Goal: Task Accomplishment & Management: Complete application form

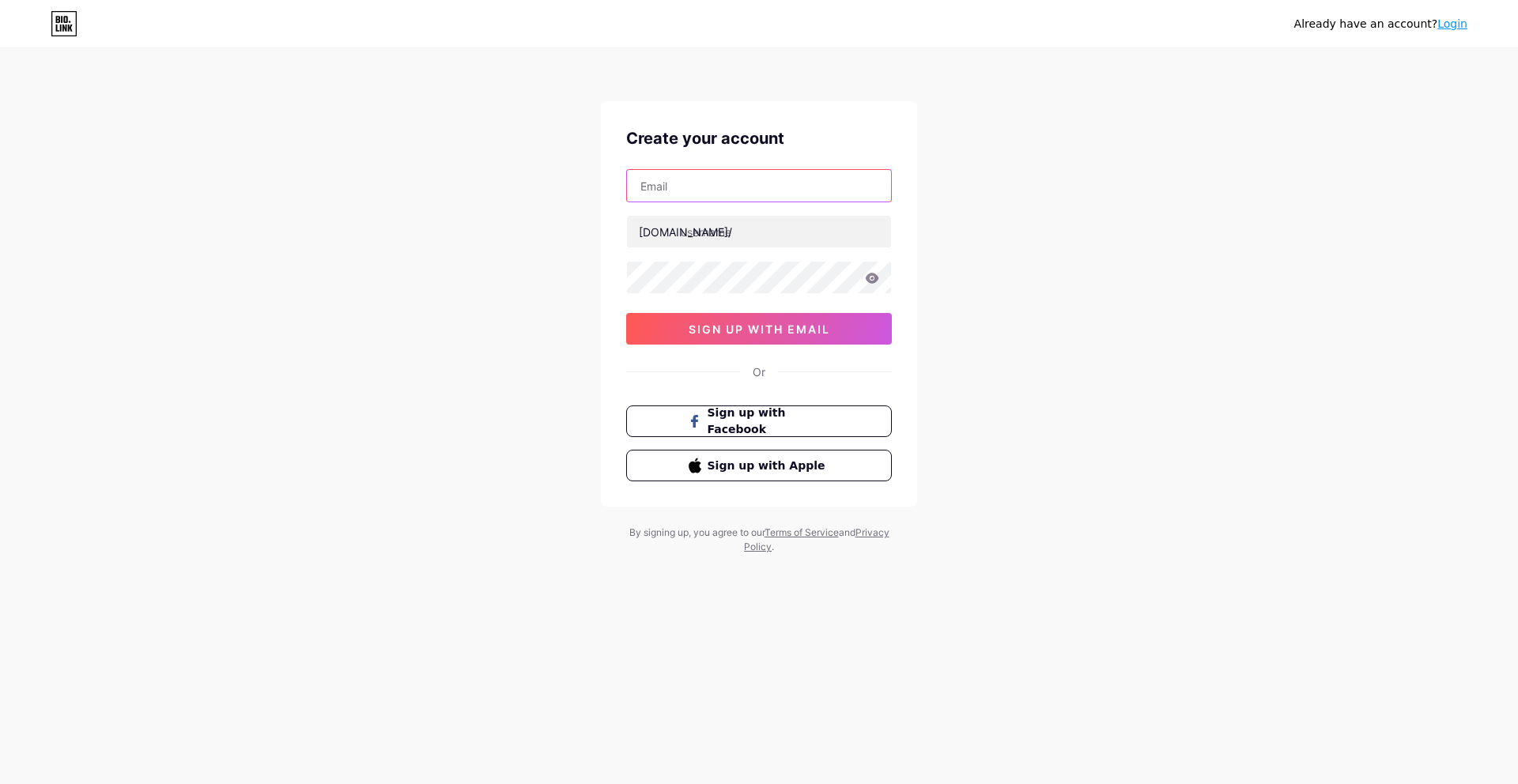
click at [676, 192] on input "text" at bounding box center [759, 186] width 264 height 32
type input "[EMAIL_ADDRESS][DOMAIN_NAME]"
click at [710, 233] on input "text" at bounding box center [759, 232] width 264 height 32
type input "authorsumit"
click at [869, 281] on icon at bounding box center [872, 278] width 13 height 11
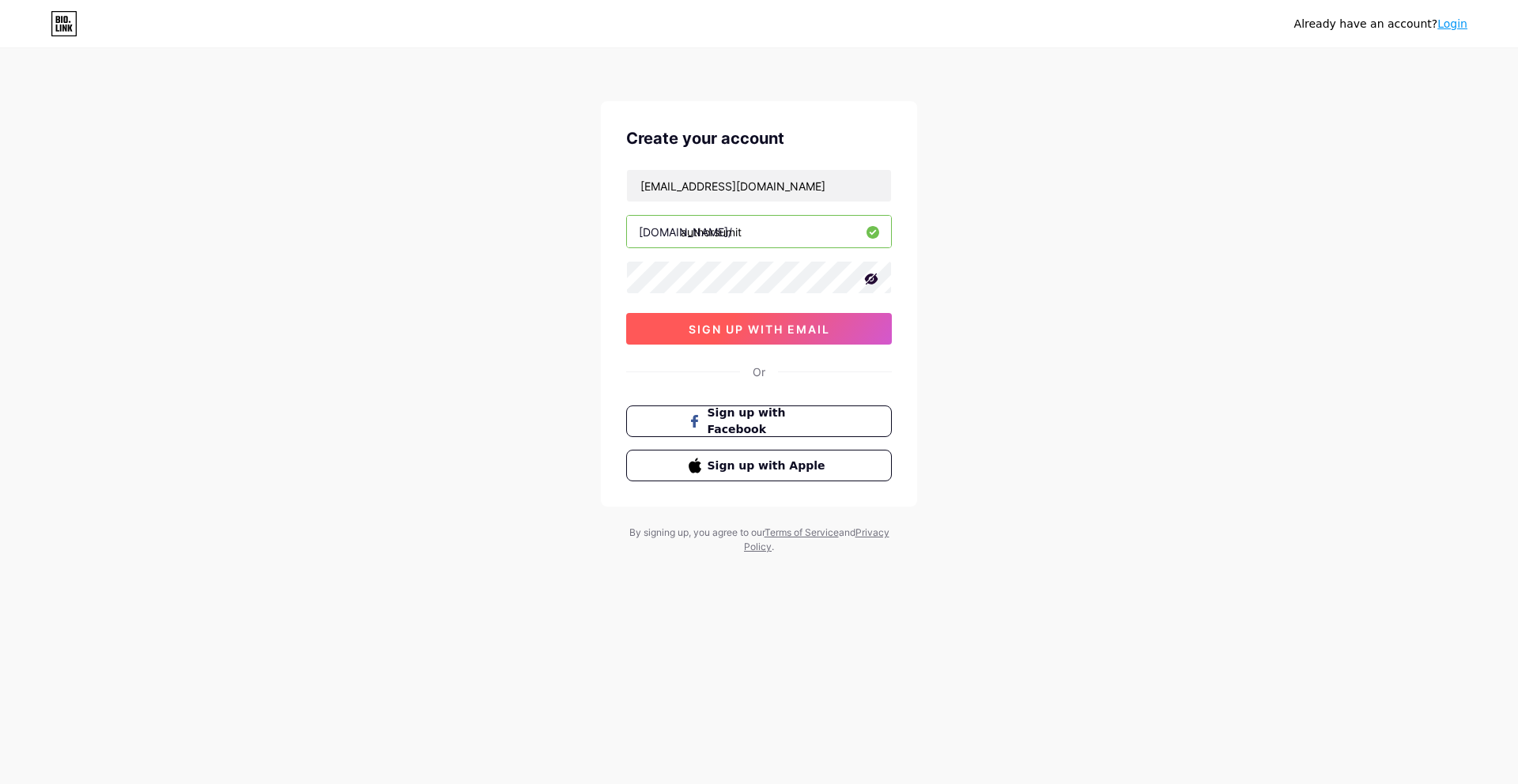
click at [727, 332] on span "sign up with email" at bounding box center [759, 329] width 142 height 13
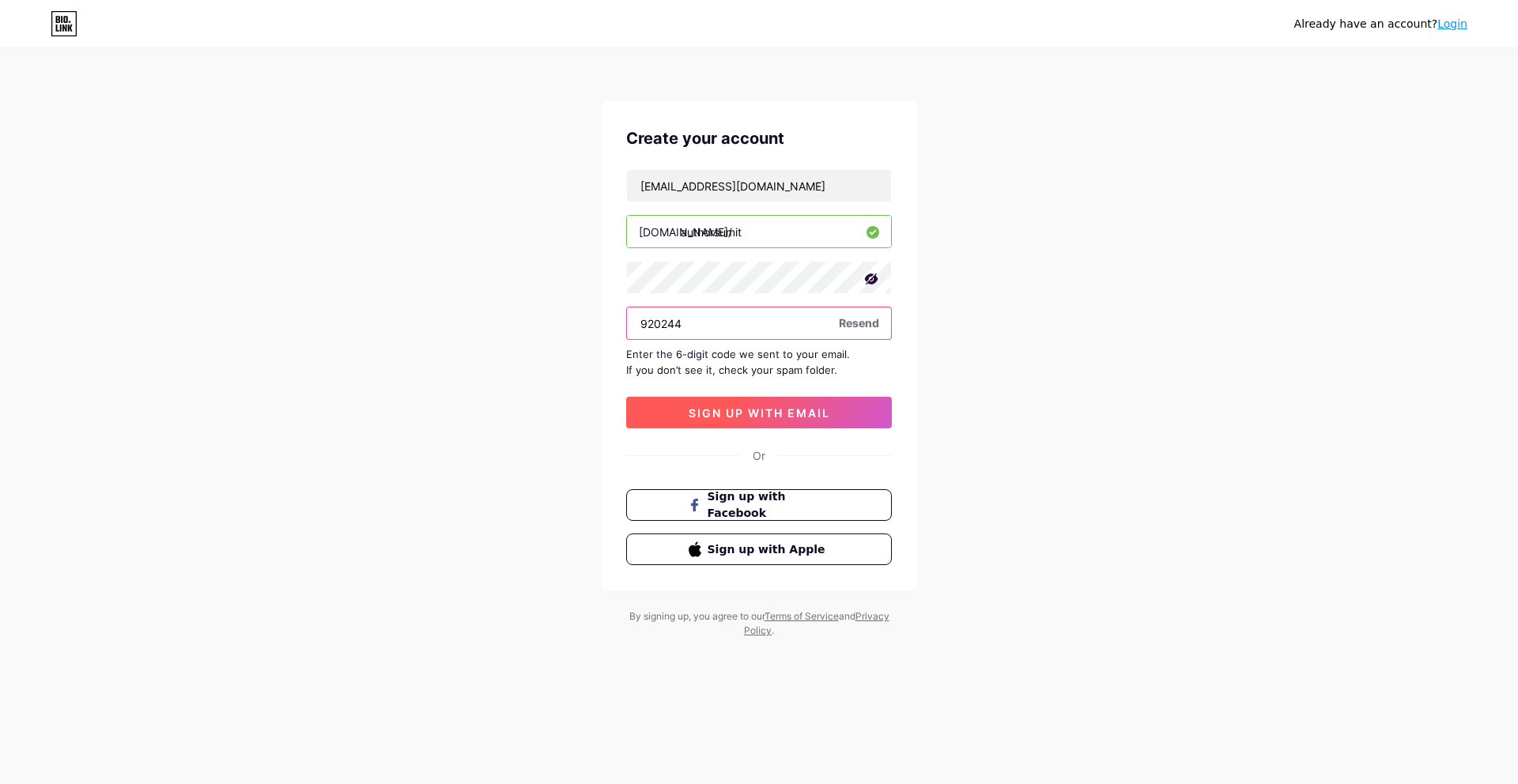
type input "920244"
click at [744, 409] on span "sign up with email" at bounding box center [759, 412] width 142 height 13
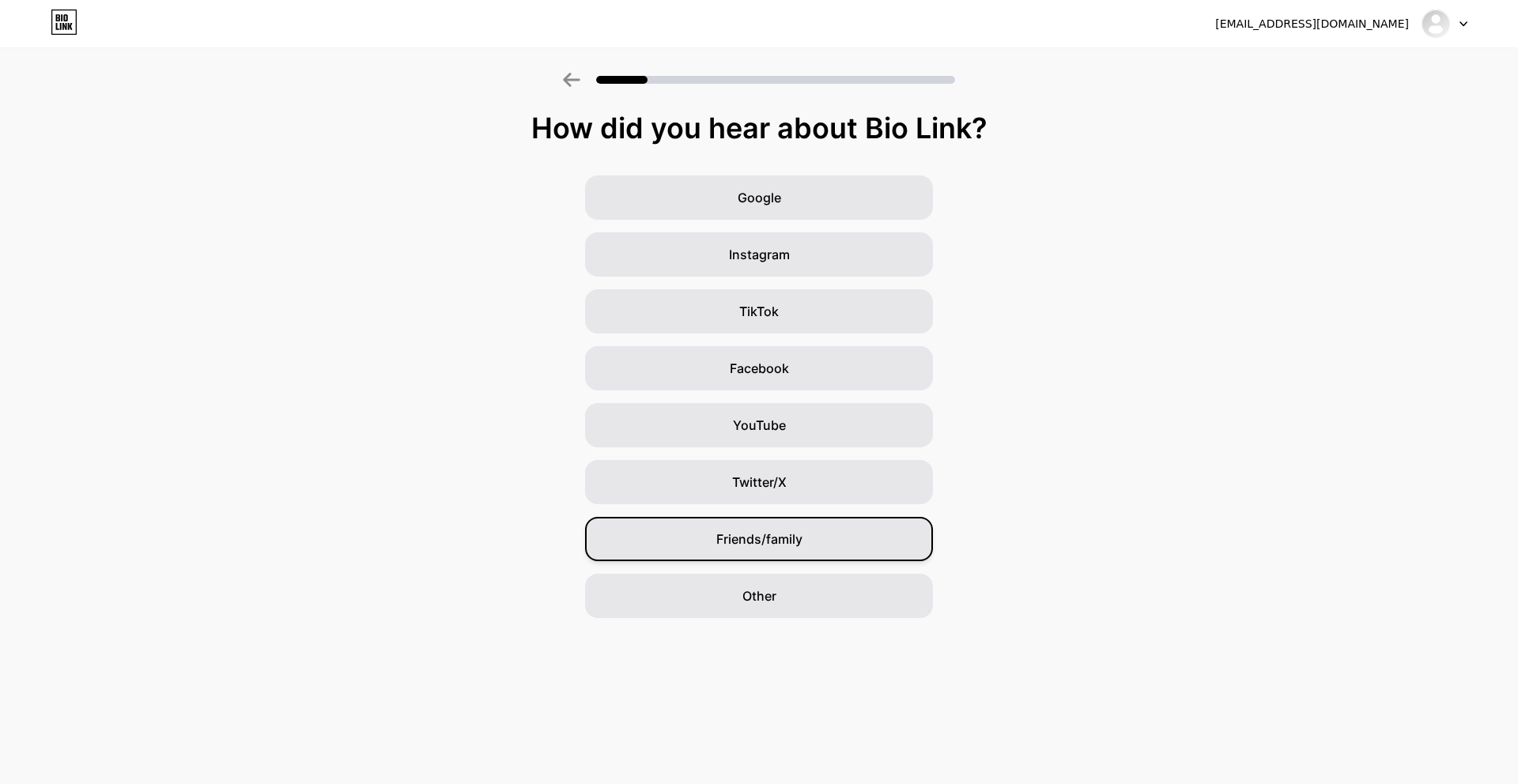
click at [818, 531] on div "Friends/family" at bounding box center [759, 539] width 348 height 44
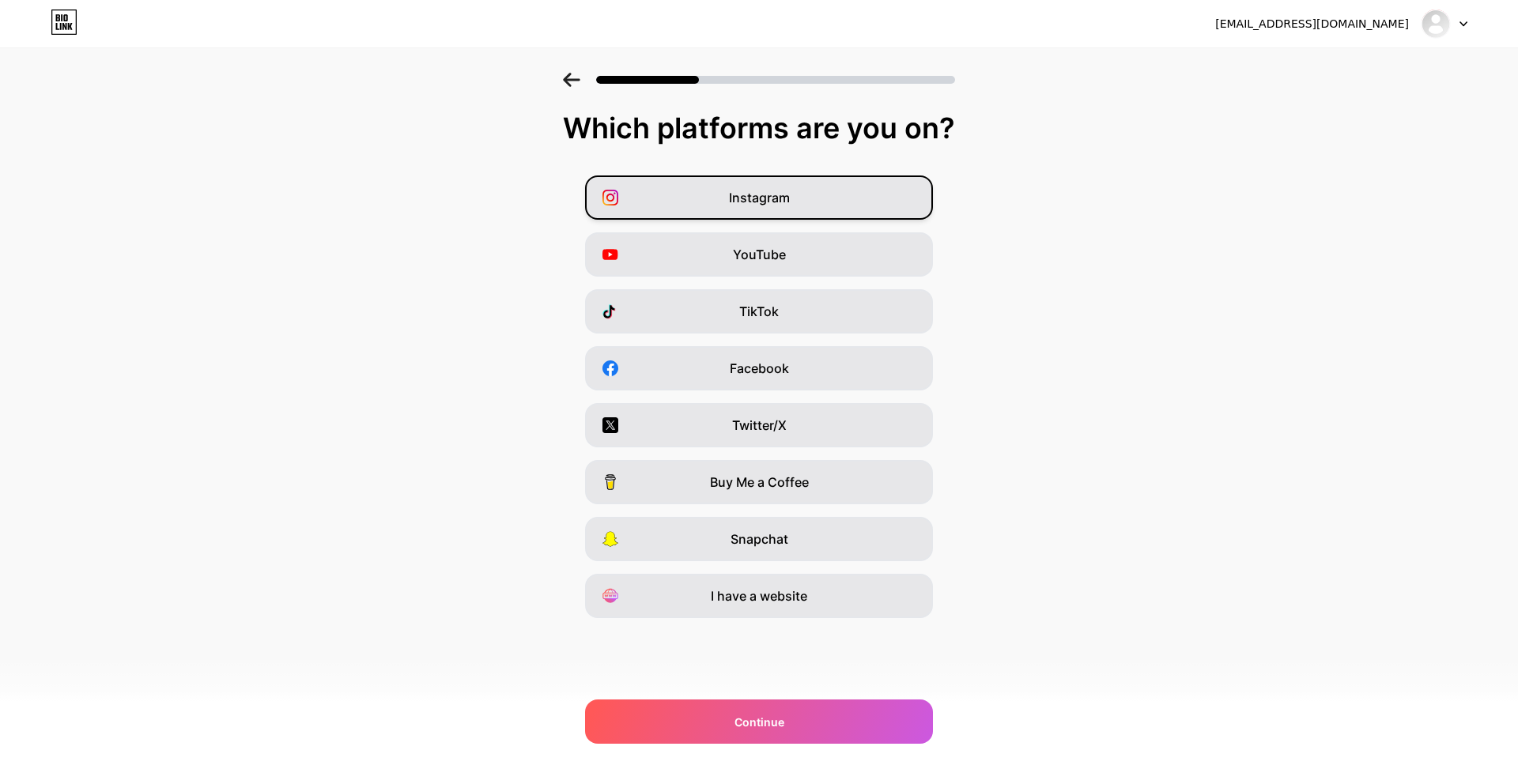
click at [736, 211] on div "Instagram" at bounding box center [759, 197] width 348 height 44
click at [768, 262] on span "YouTube" at bounding box center [759, 255] width 53 height 19
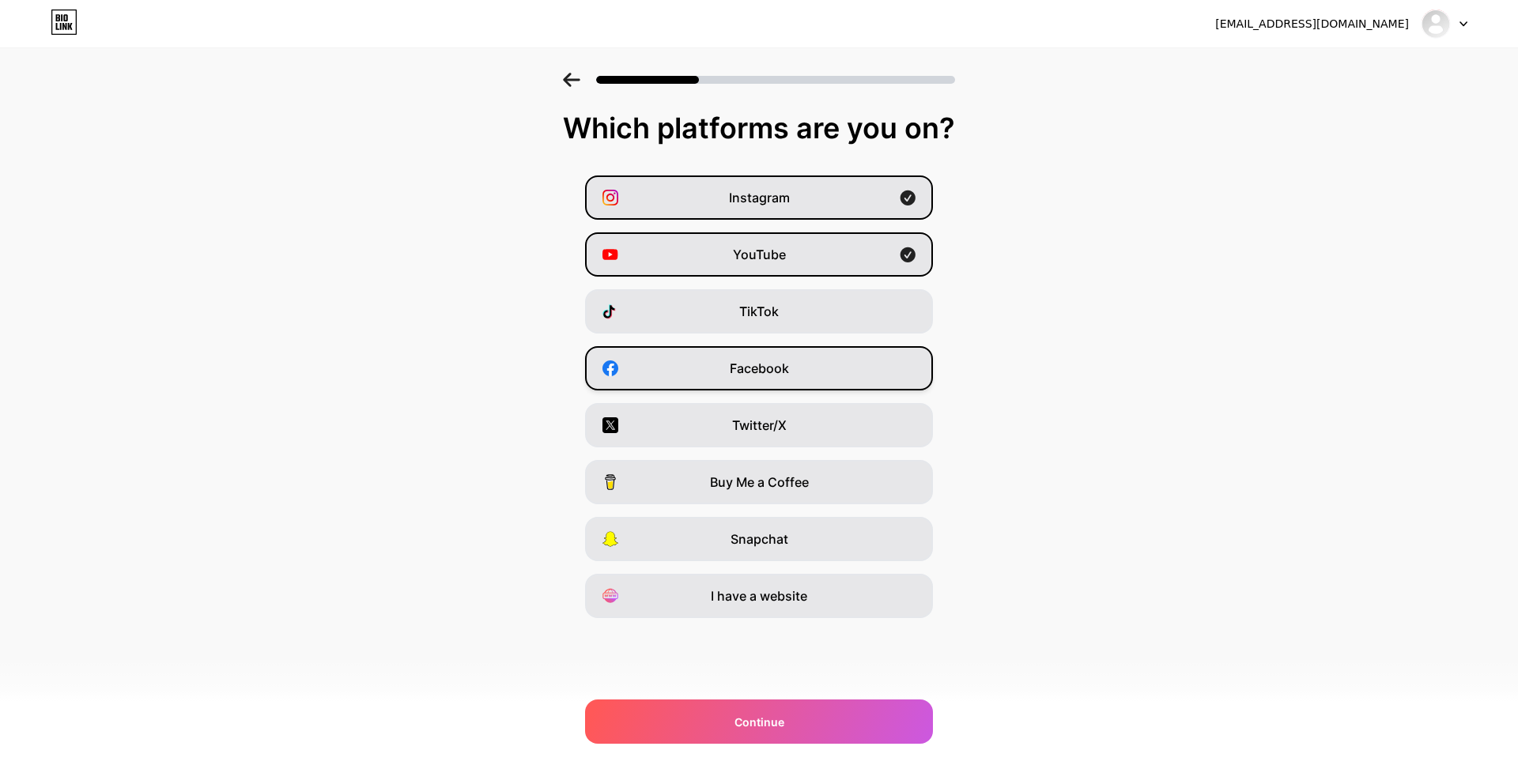
click at [729, 368] on span "Facebook" at bounding box center [759, 368] width 59 height 19
click at [726, 595] on span "I have a website" at bounding box center [759, 596] width 97 height 19
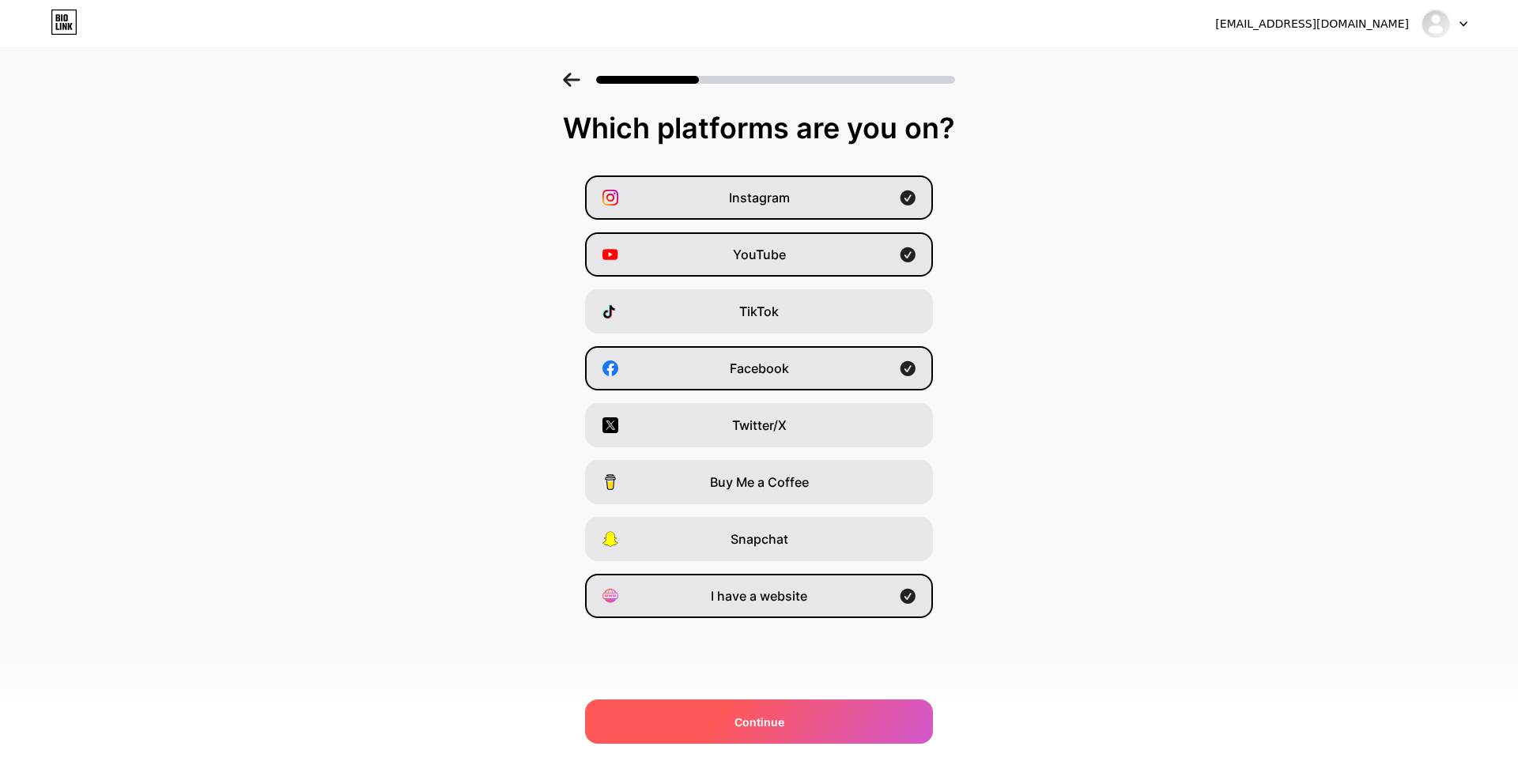
click at [768, 721] on span "Continue" at bounding box center [759, 721] width 50 height 17
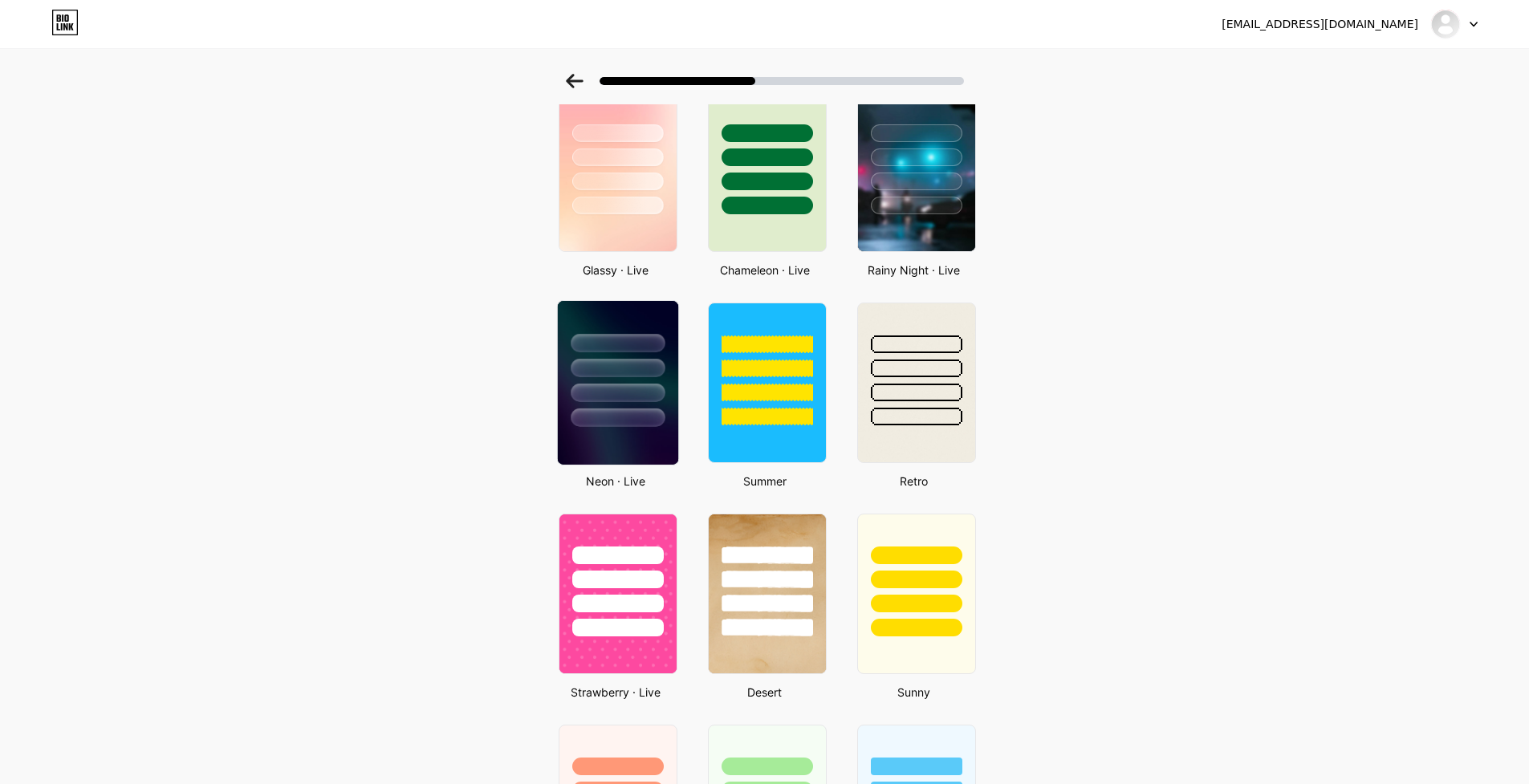
scroll to position [522, 0]
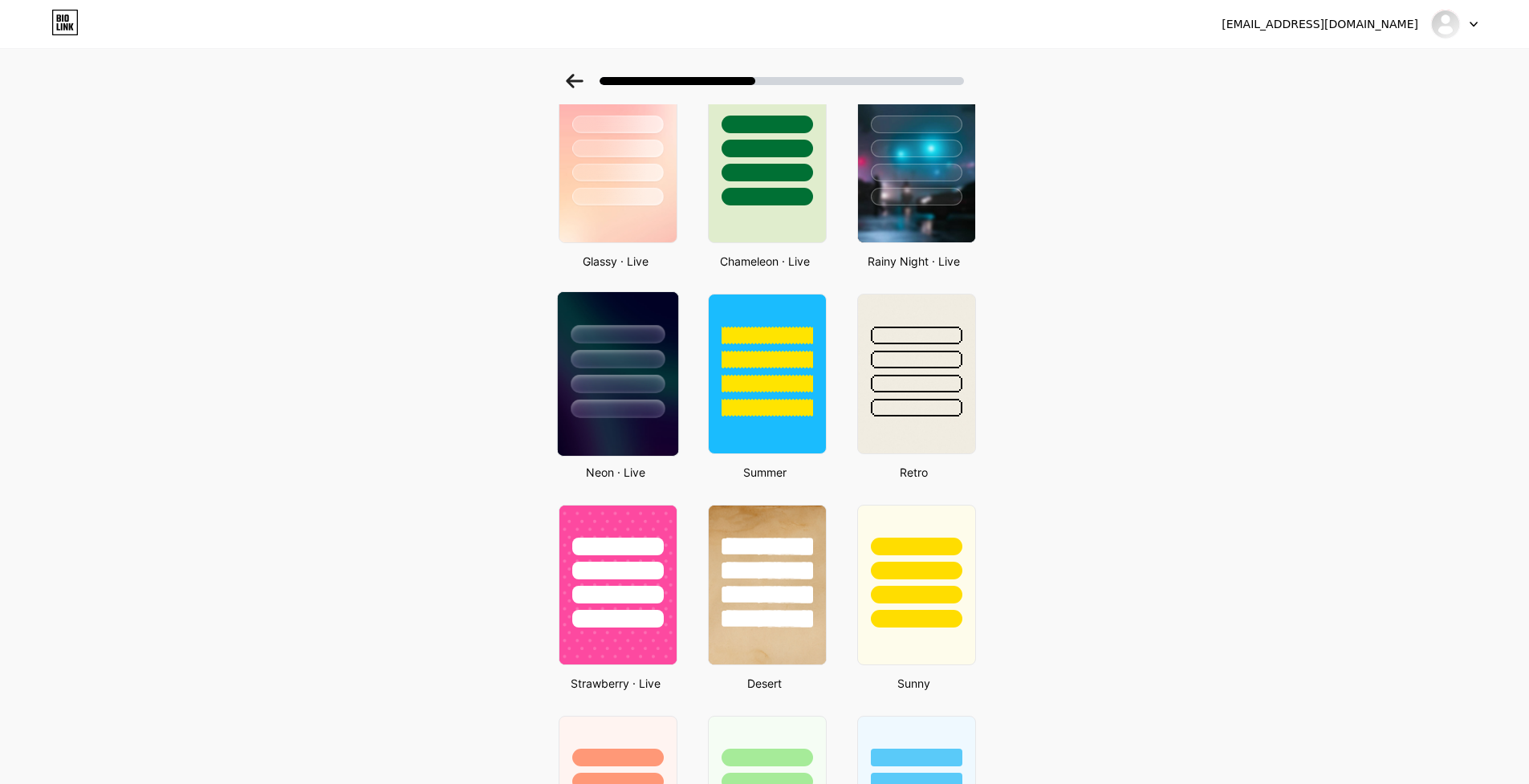
click at [613, 354] on div at bounding box center [617, 358] width 94 height 19
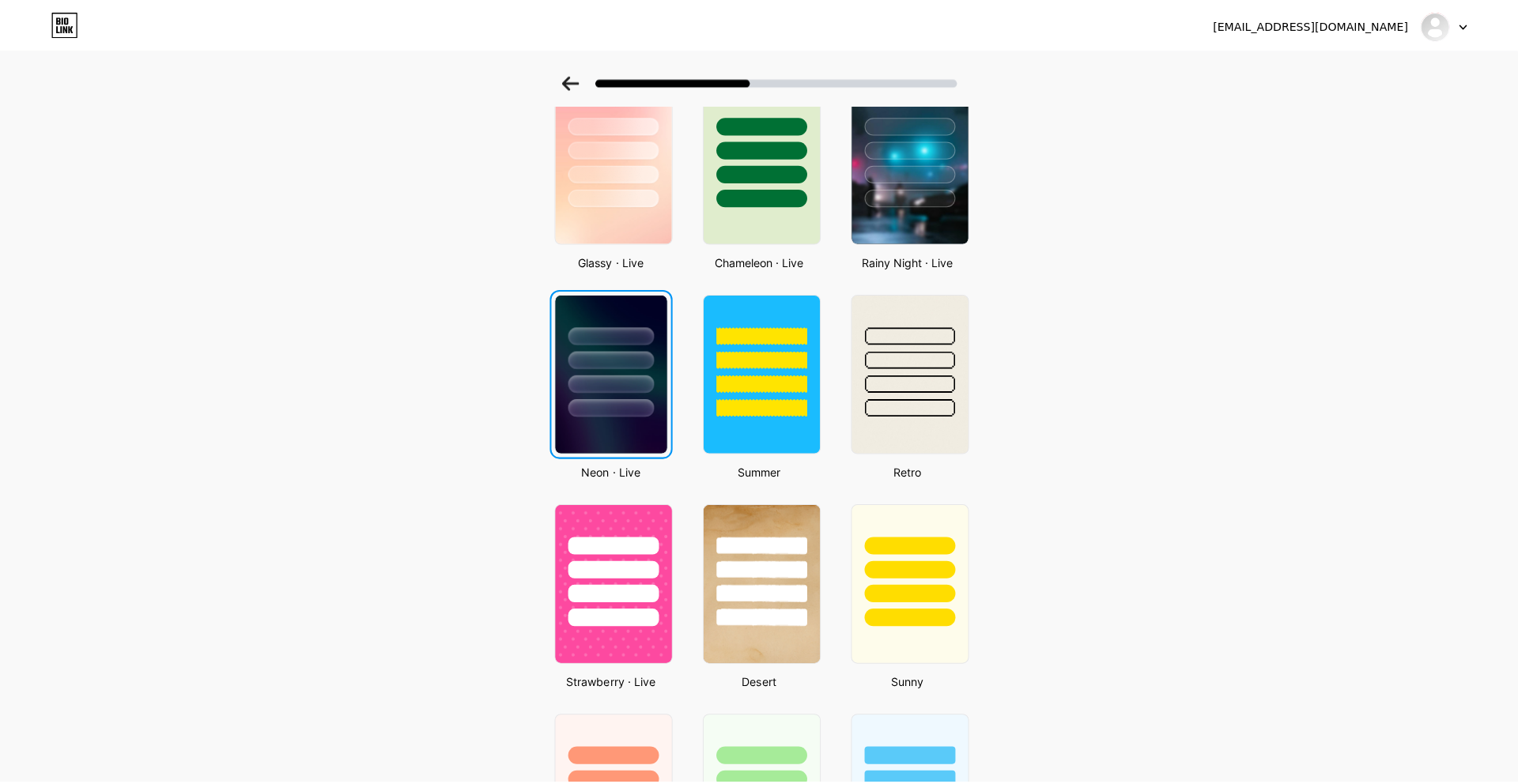
scroll to position [0, 0]
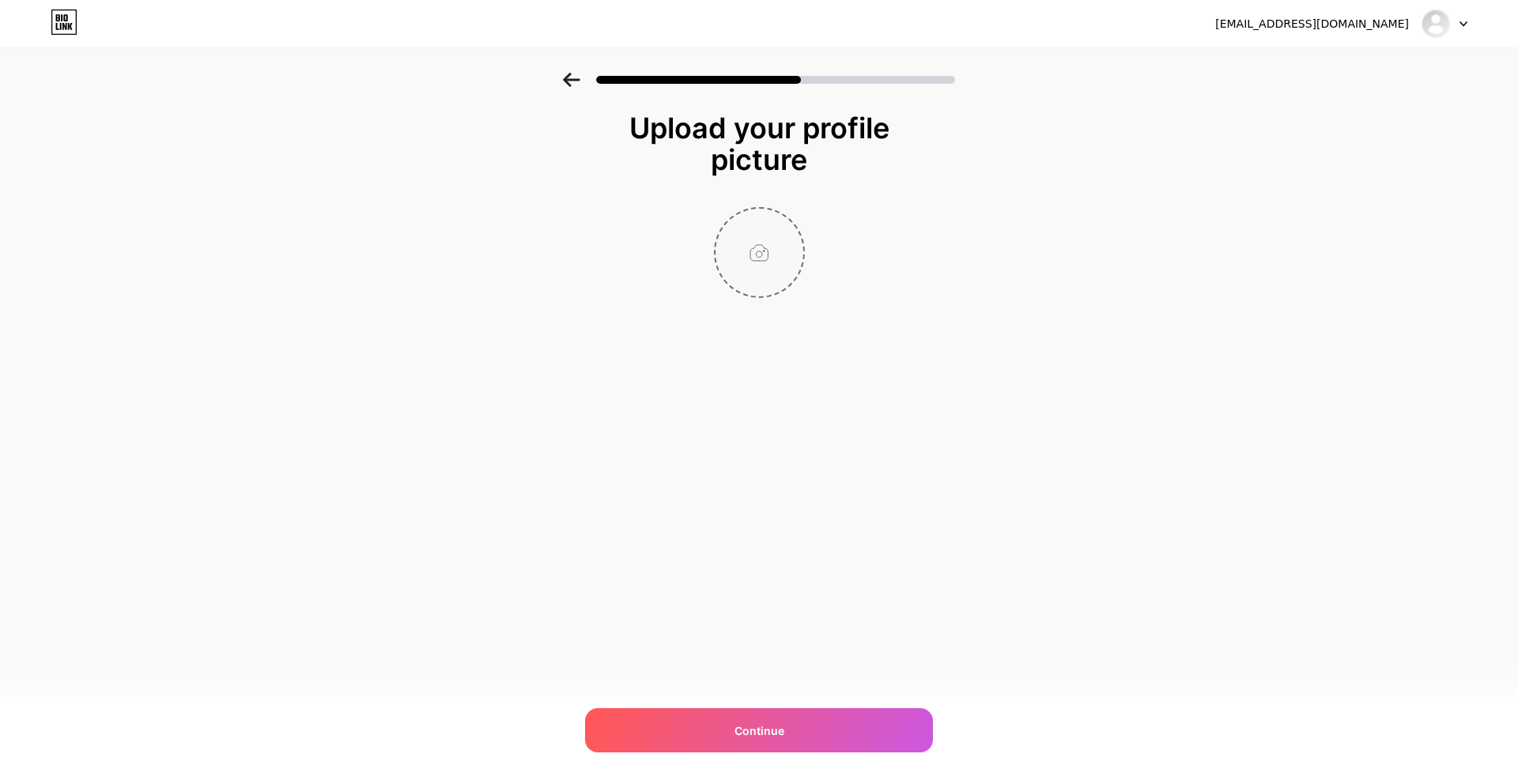
click at [754, 251] on input "file" at bounding box center [759, 253] width 88 height 88
click at [770, 258] on input "file" at bounding box center [759, 253] width 88 height 88
click at [777, 252] on input "file" at bounding box center [759, 253] width 88 height 88
type input "C:\fakepath\IMG_5986.jpg"
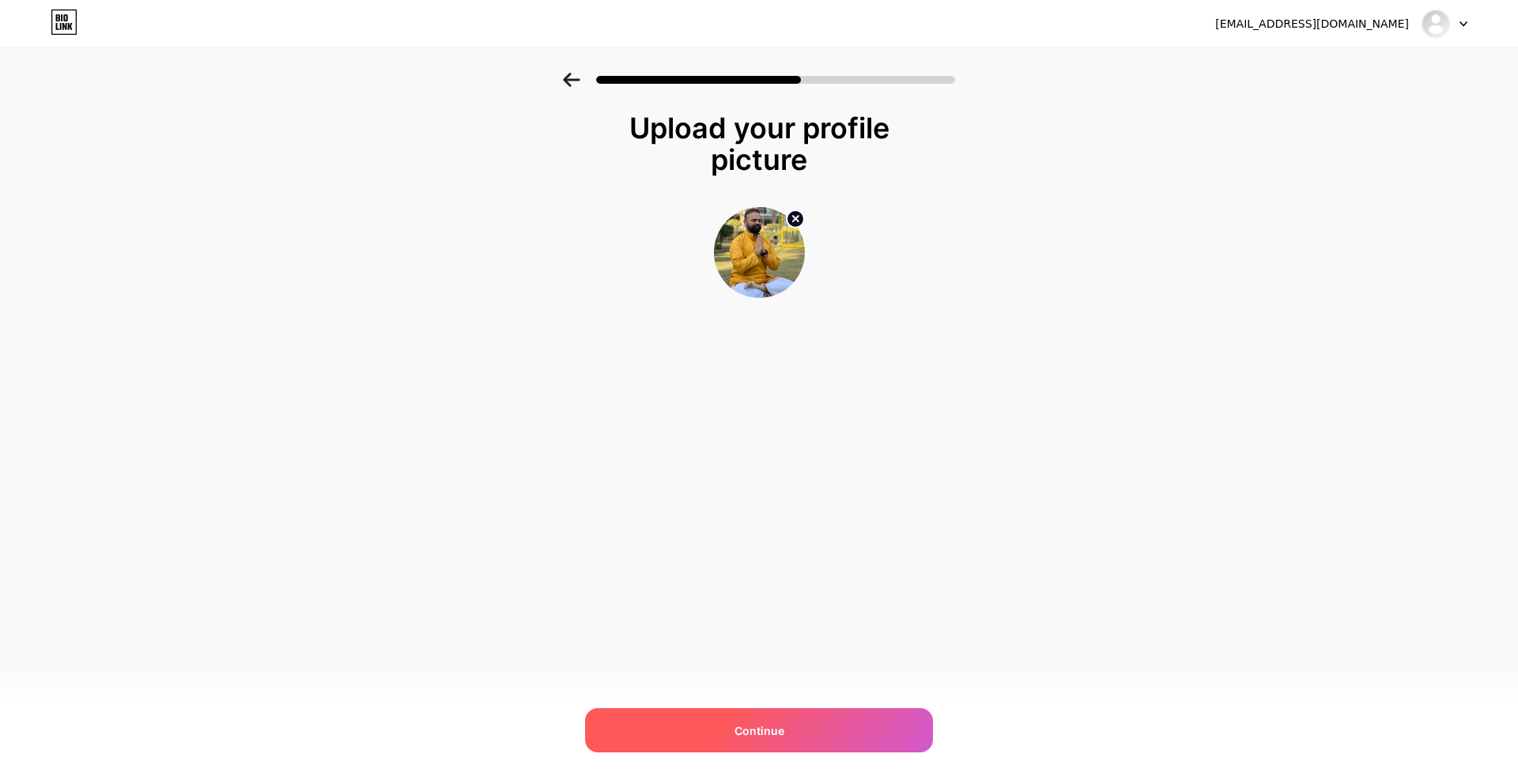
click at [760, 738] on div "Continue" at bounding box center [759, 730] width 348 height 44
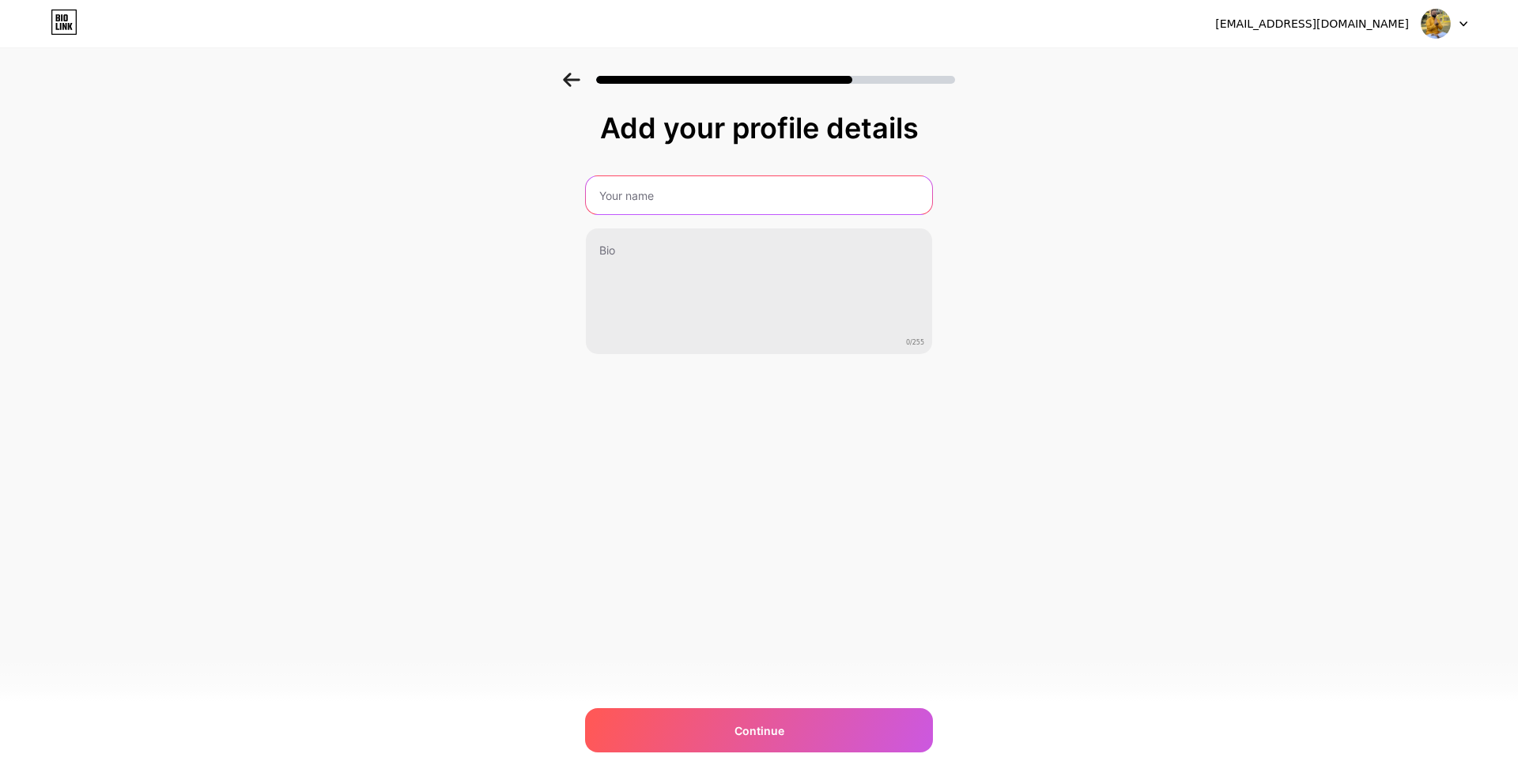
click at [652, 203] on input "text" at bounding box center [759, 195] width 346 height 38
type input "[PERSON_NAME]"
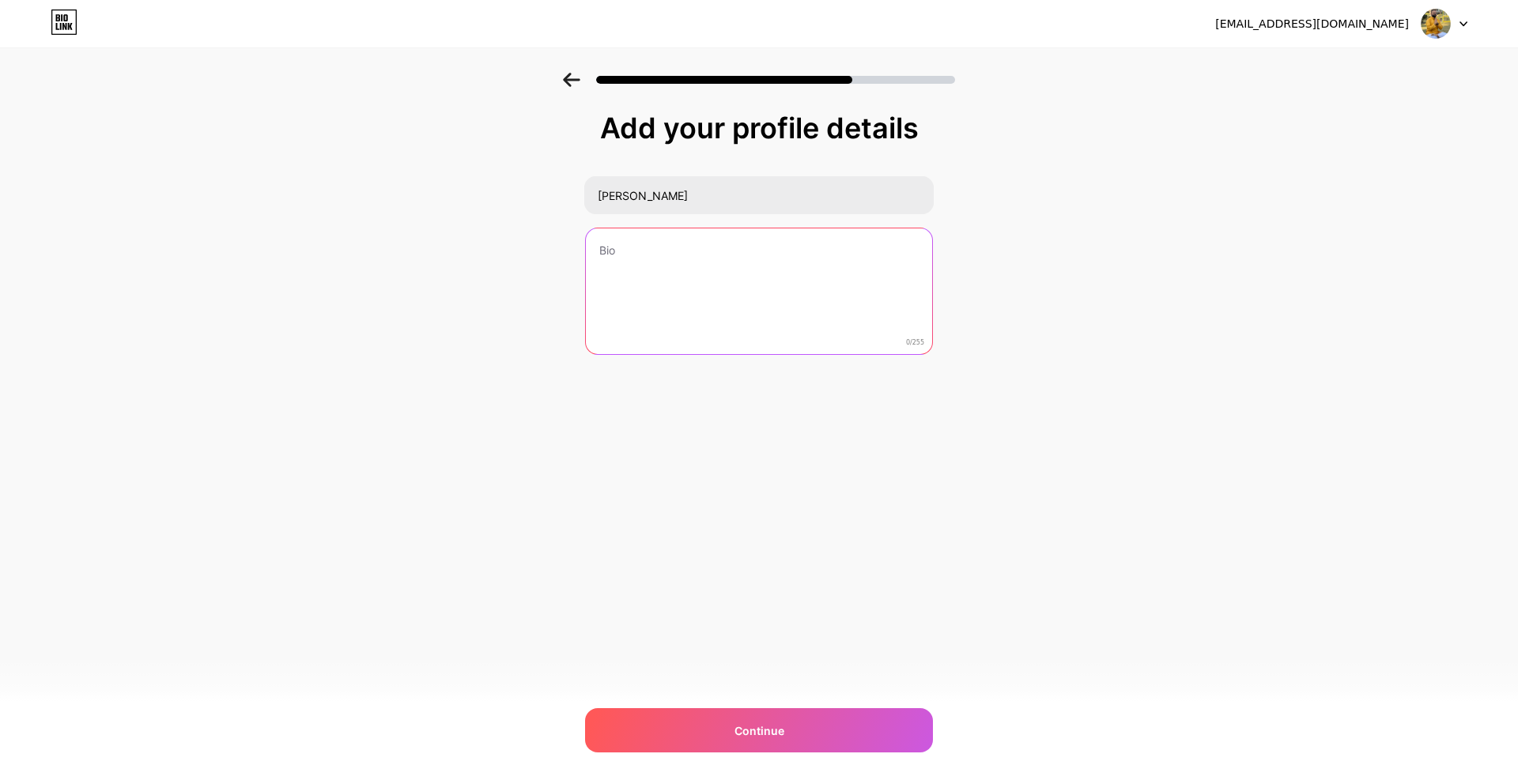
click at [653, 258] on textarea at bounding box center [759, 292] width 346 height 128
paste textarea "INFO: BOOKS/COURSES, CLASSES, TIMINGS, FEE & SOCIAL MEDIA PLATFORMS"
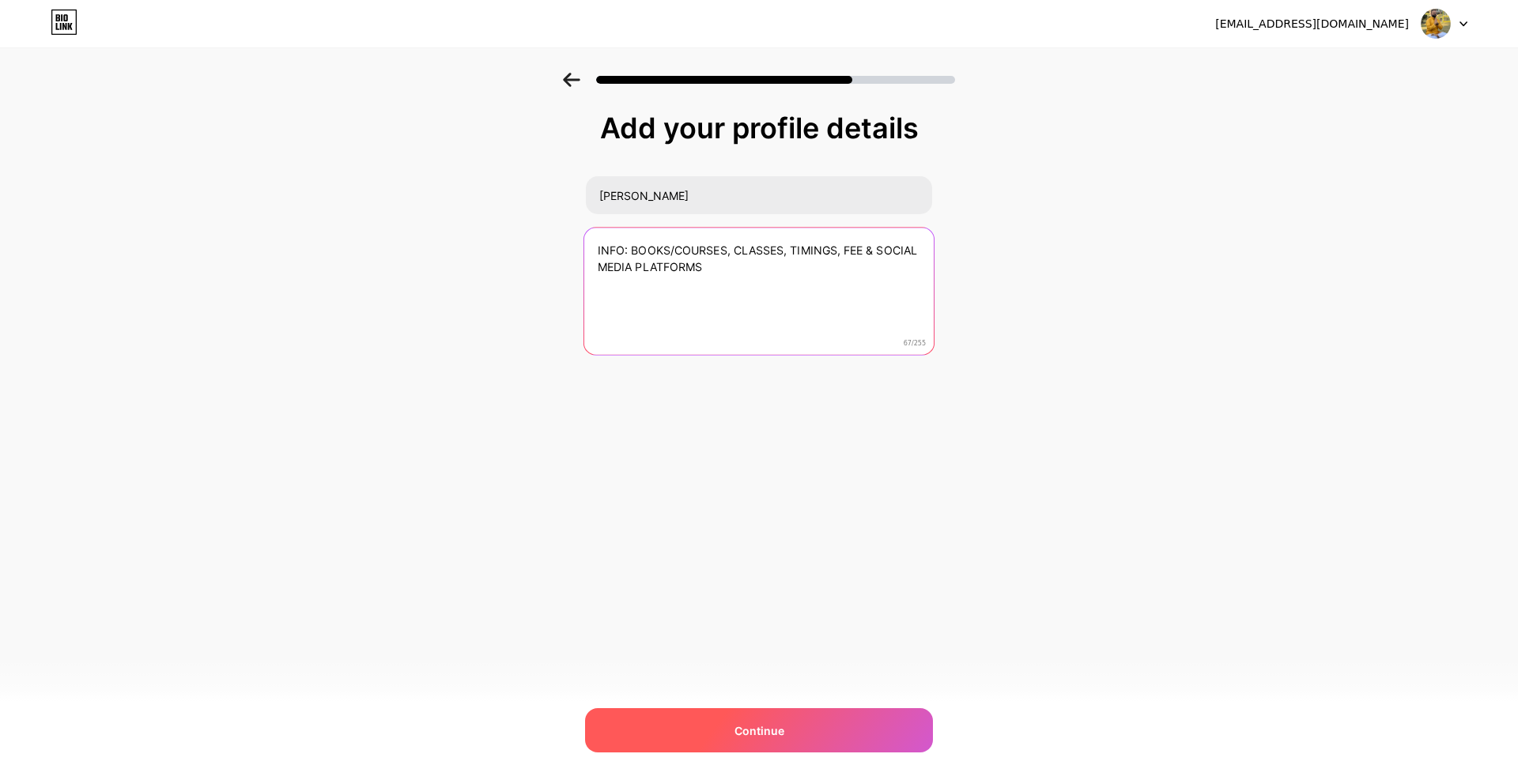
type textarea "INFO: BOOKS/COURSES, CLASSES, TIMINGS, FEE & SOCIAL MEDIA PLATFORMS"
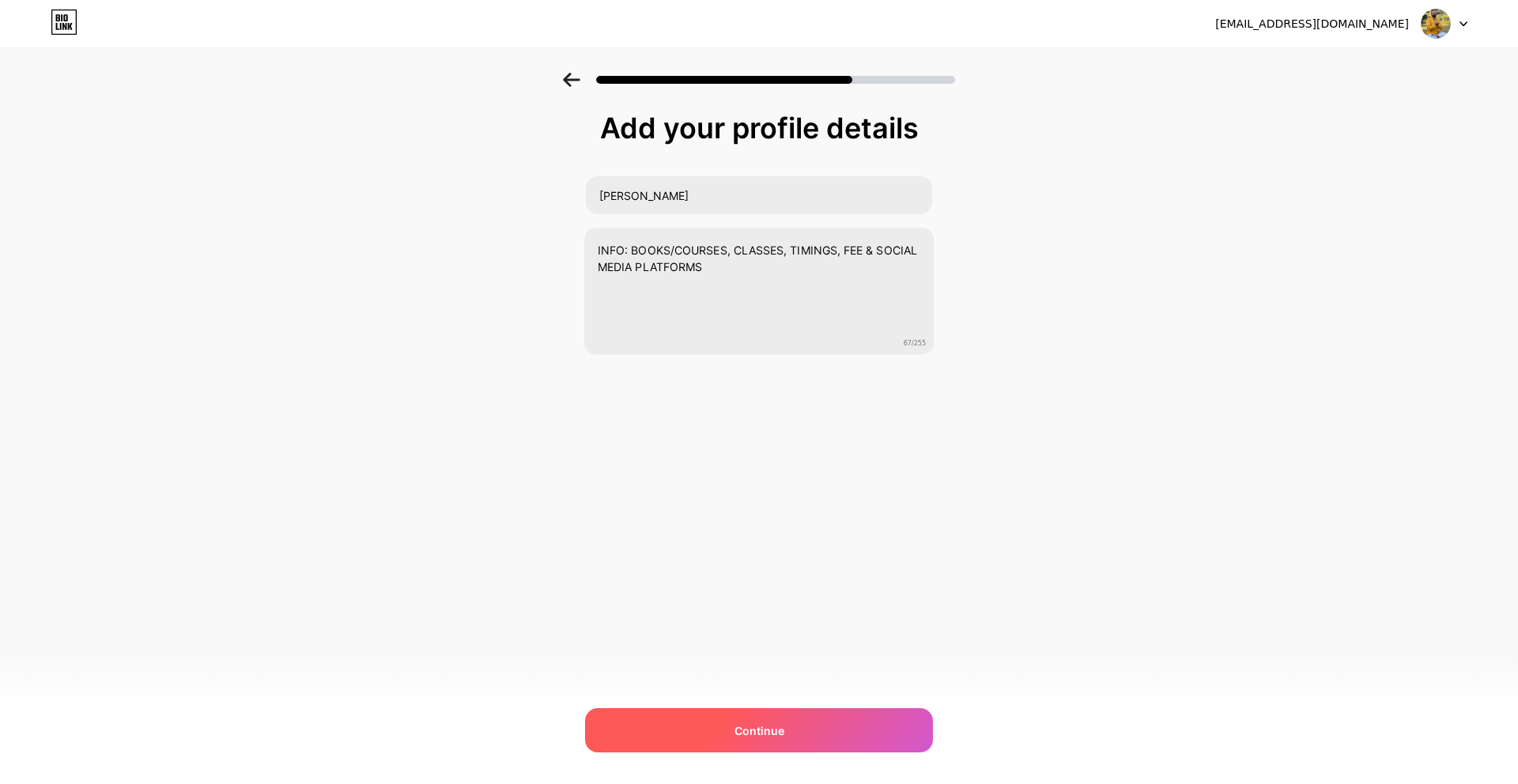
click at [782, 722] on span "Continue" at bounding box center [759, 730] width 50 height 17
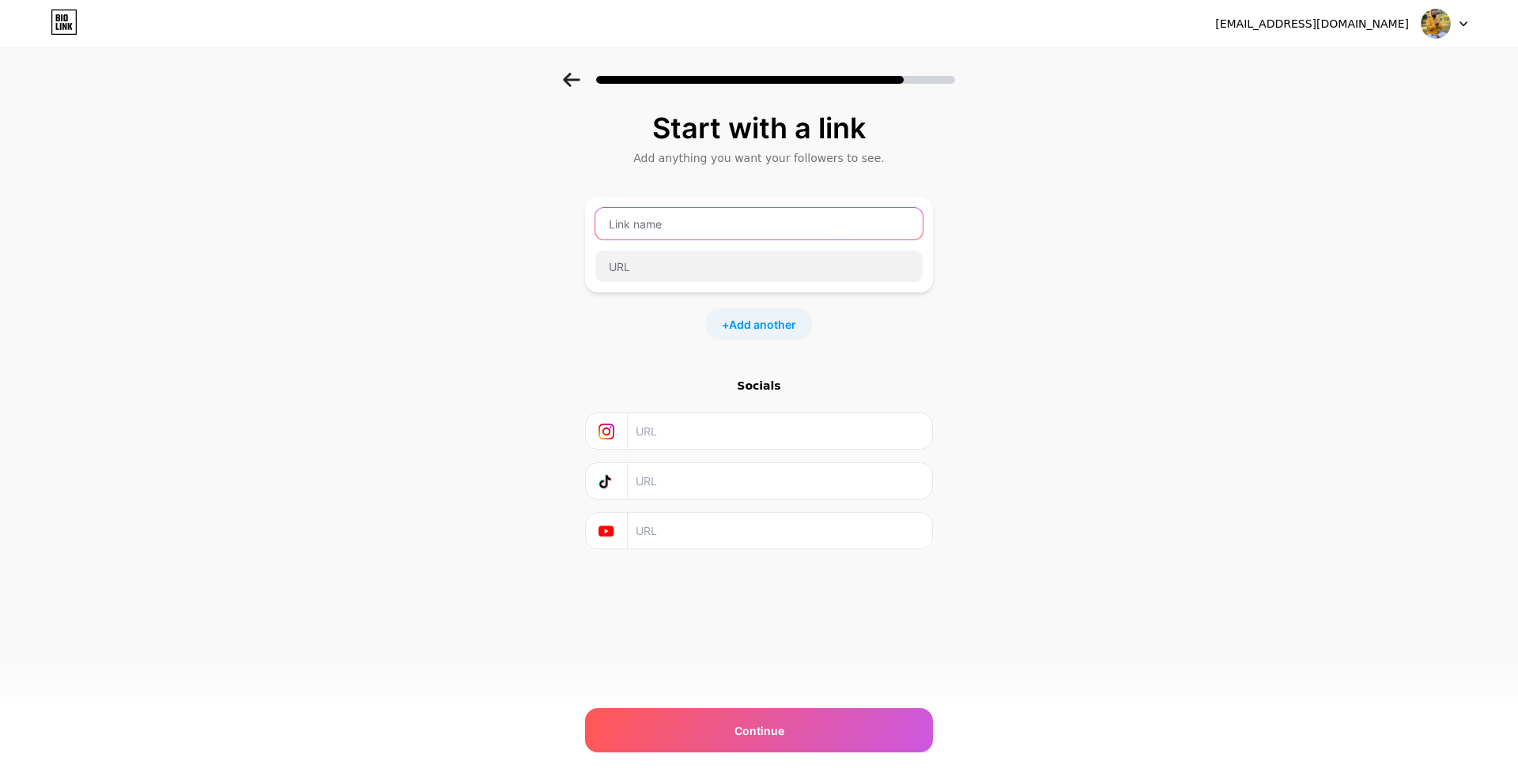
click at [655, 224] on input "text" at bounding box center [759, 224] width 328 height 32
type input "Author [PERSON_NAME]"
click at [993, 305] on div "Start with a link Add anything you want your followers to see. Author Sumit + A…" at bounding box center [759, 351] width 1518 height 556
click at [720, 428] on input "text" at bounding box center [780, 431] width 287 height 35
paste input "[URL][DOMAIN_NAME]"
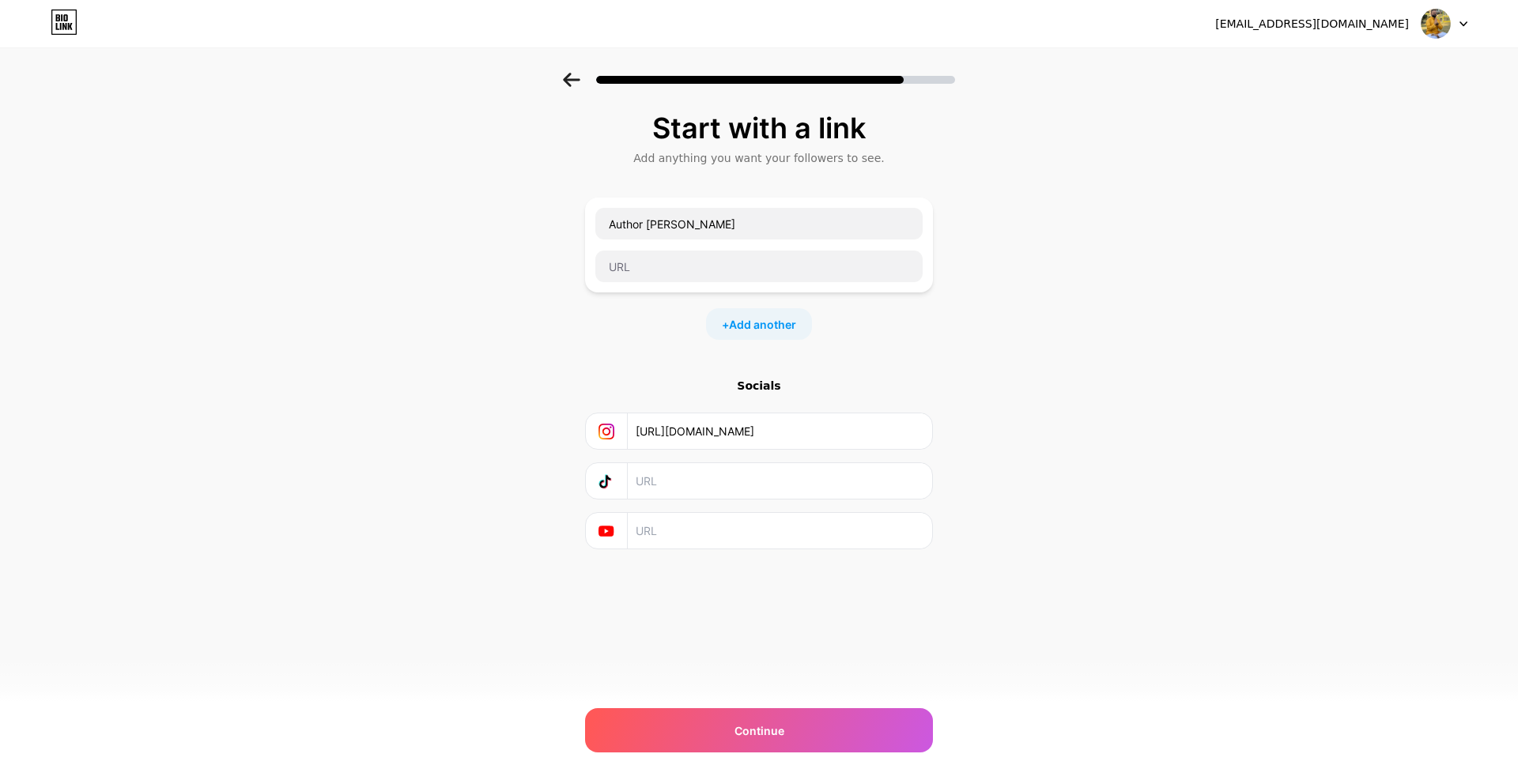
scroll to position [0, 246]
type input "[URL][DOMAIN_NAME]"
click at [658, 530] on input "text" at bounding box center [780, 531] width 287 height 35
paste input "[URL][DOMAIN_NAME]"
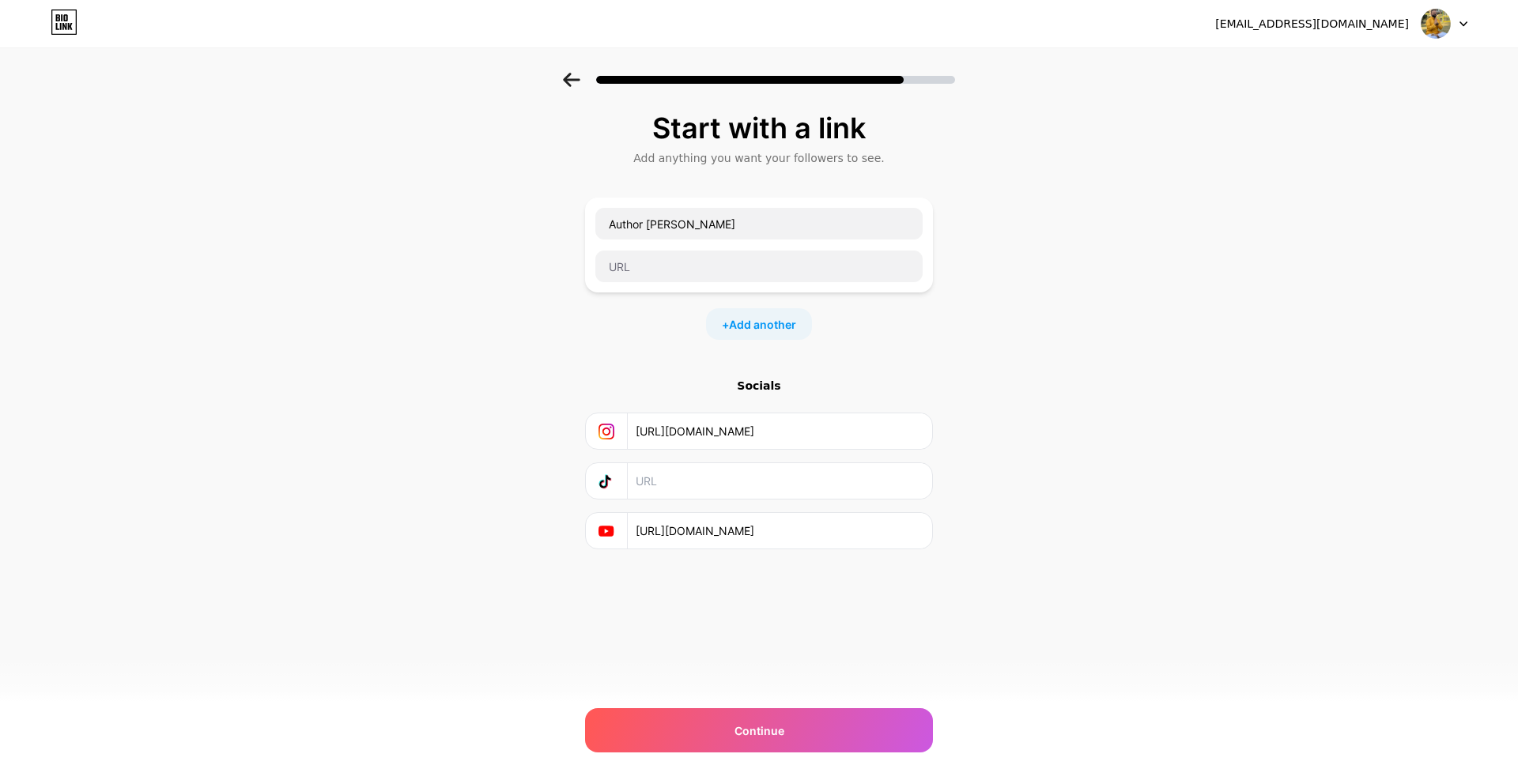
scroll to position [0, 41]
type input "[URL][DOMAIN_NAME]"
click at [670, 270] on input "text" at bounding box center [759, 267] width 328 height 32
paste input "[URL][DOMAIN_NAME]"
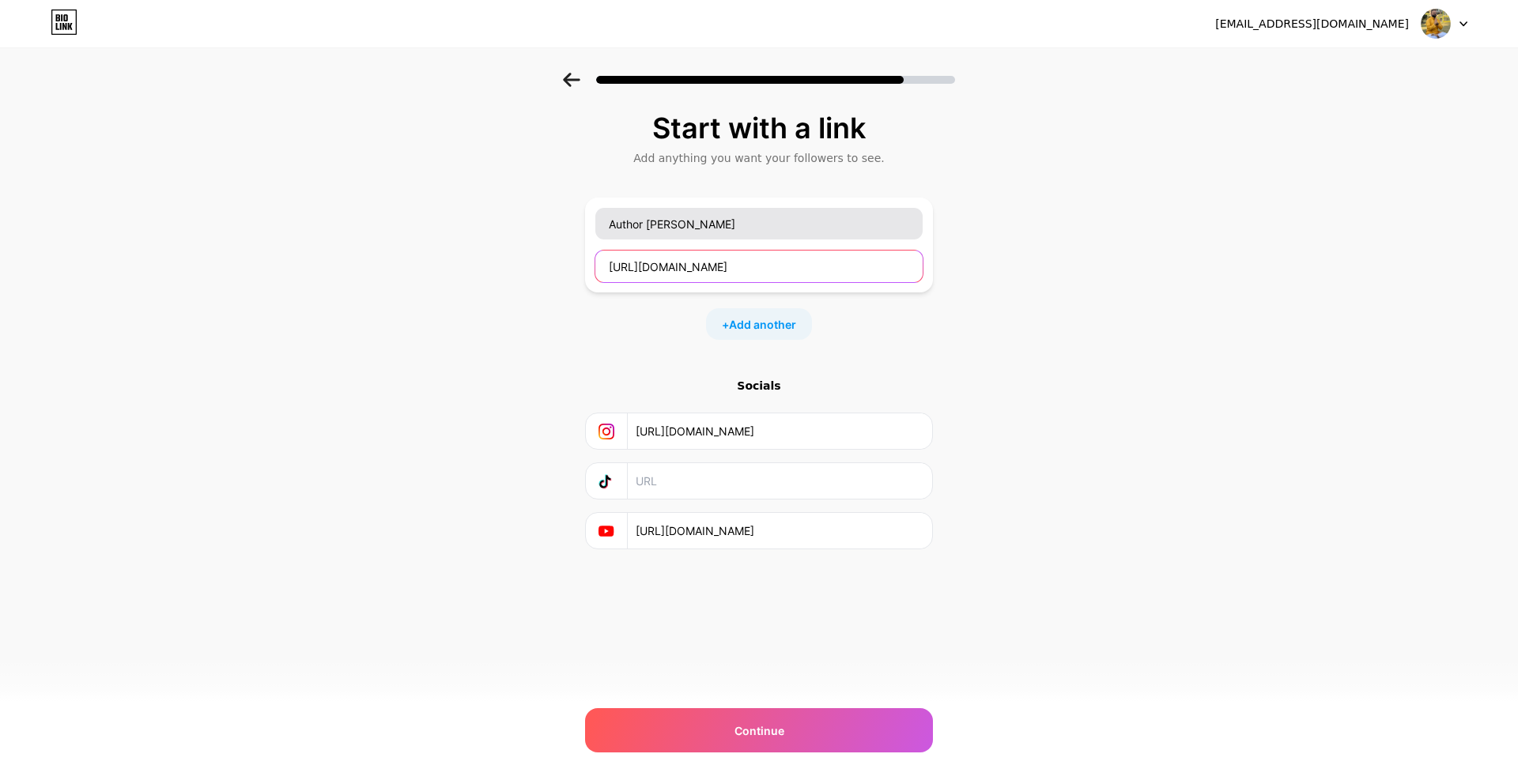
type input "[URL][DOMAIN_NAME]"
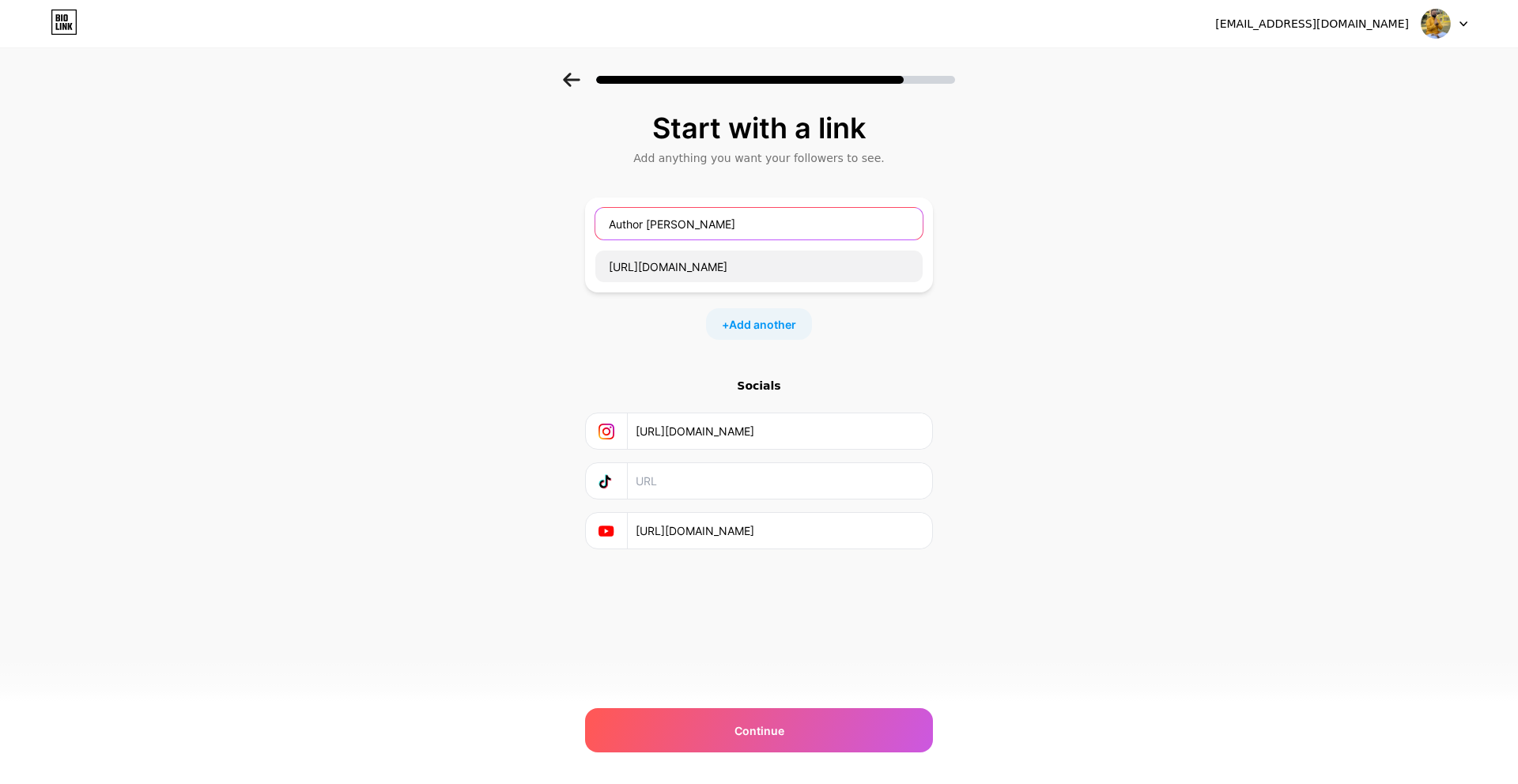
drag, startPoint x: 687, startPoint y: 224, endPoint x: 604, endPoint y: 223, distance: 83.0
click at [606, 222] on input "Author [PERSON_NAME]" at bounding box center [759, 224] width 328 height 32
click at [608, 225] on input "Whatsapp" at bounding box center [759, 224] width 328 height 32
type input "My Whatsapp"
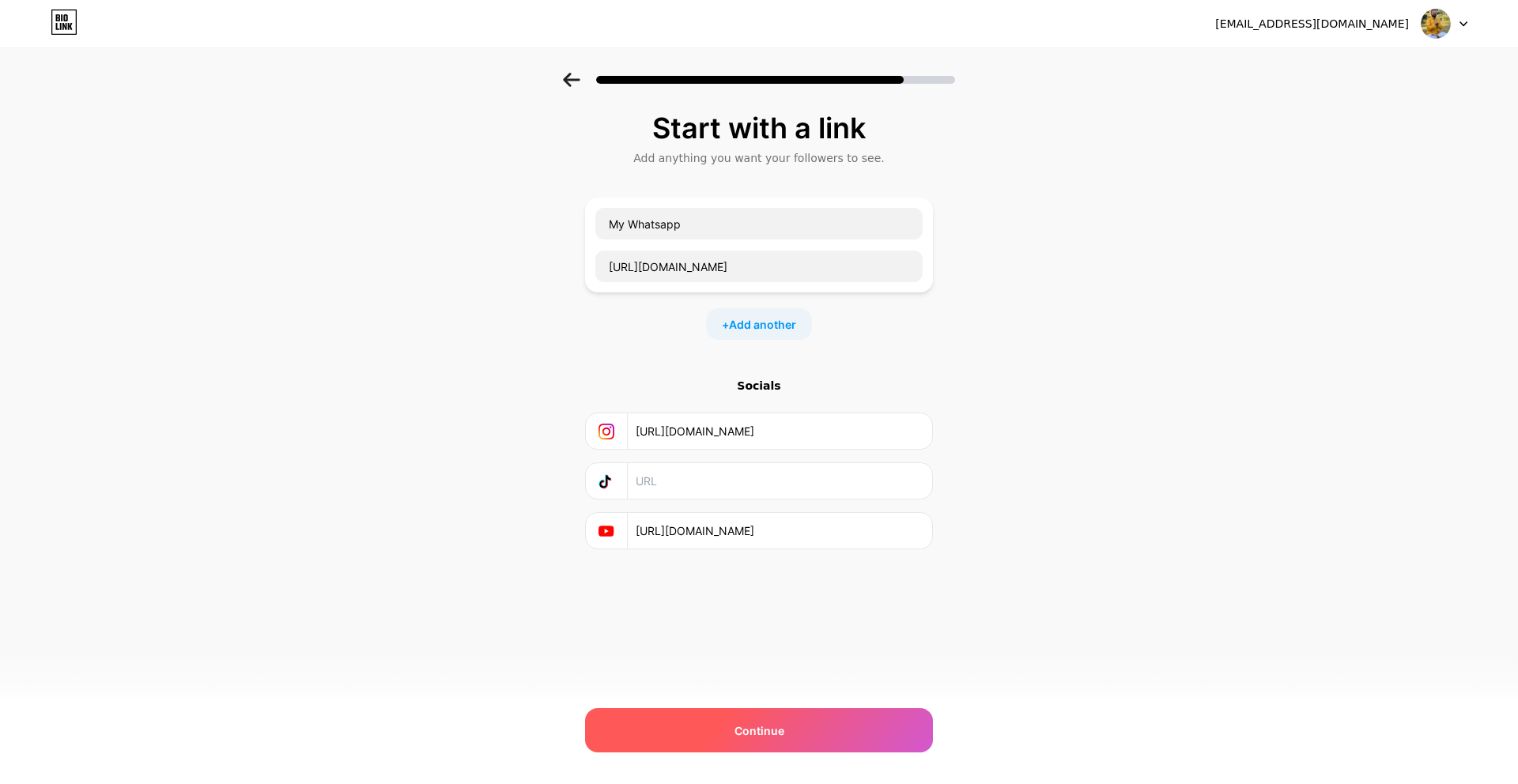
click at [752, 738] on span "Continue" at bounding box center [759, 730] width 50 height 17
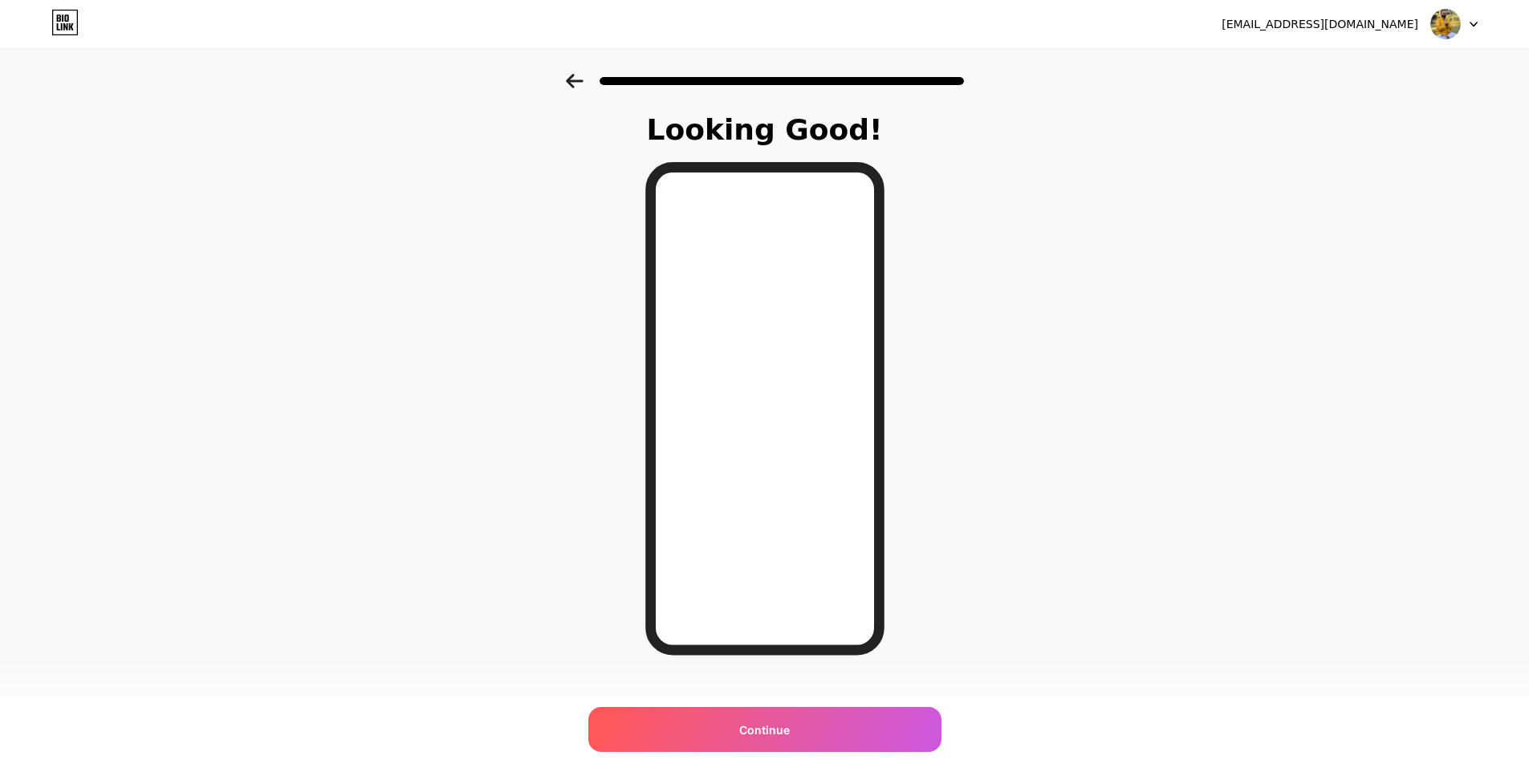
click at [575, 80] on icon at bounding box center [574, 81] width 17 height 14
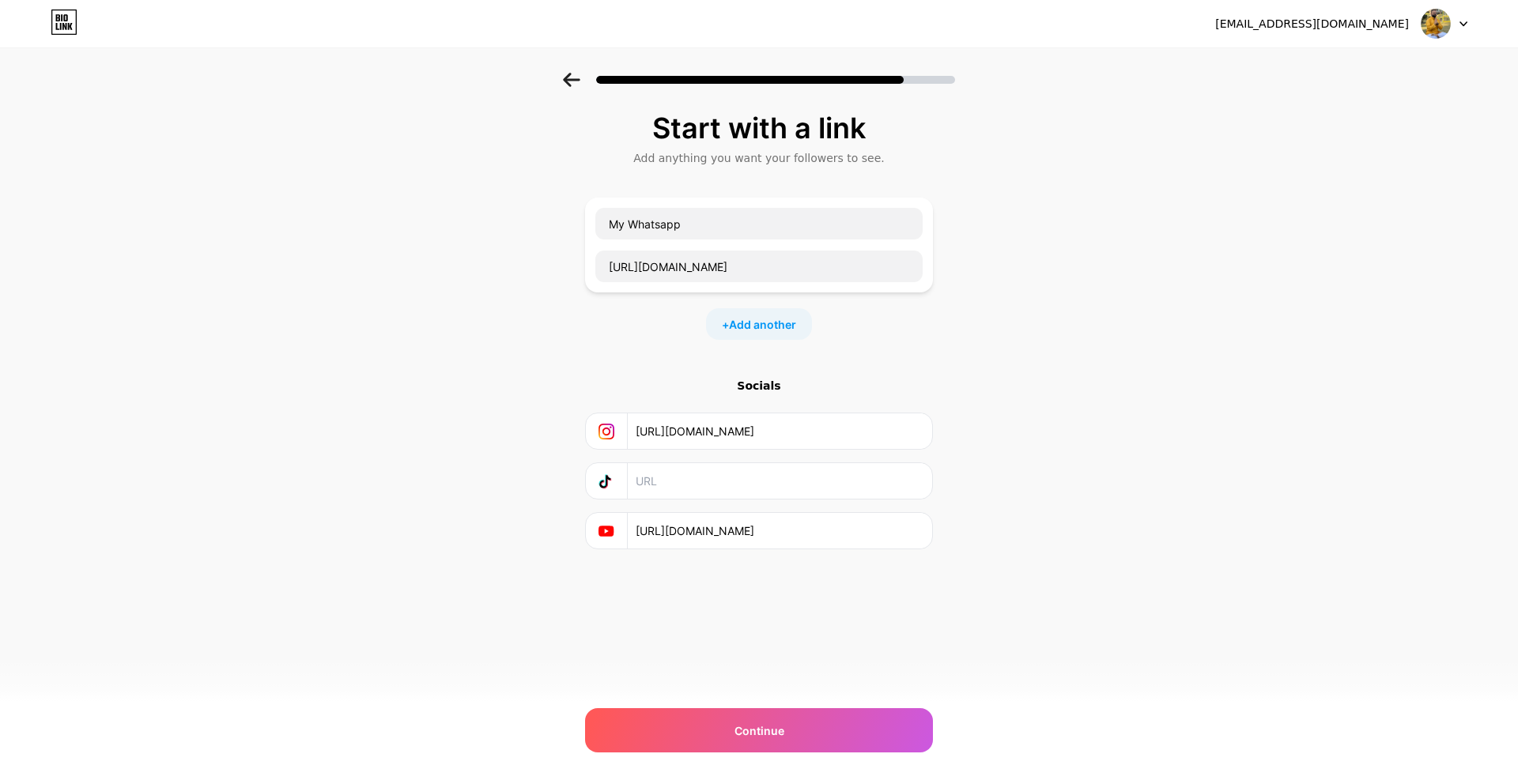
click at [571, 78] on icon at bounding box center [571, 80] width 17 height 14
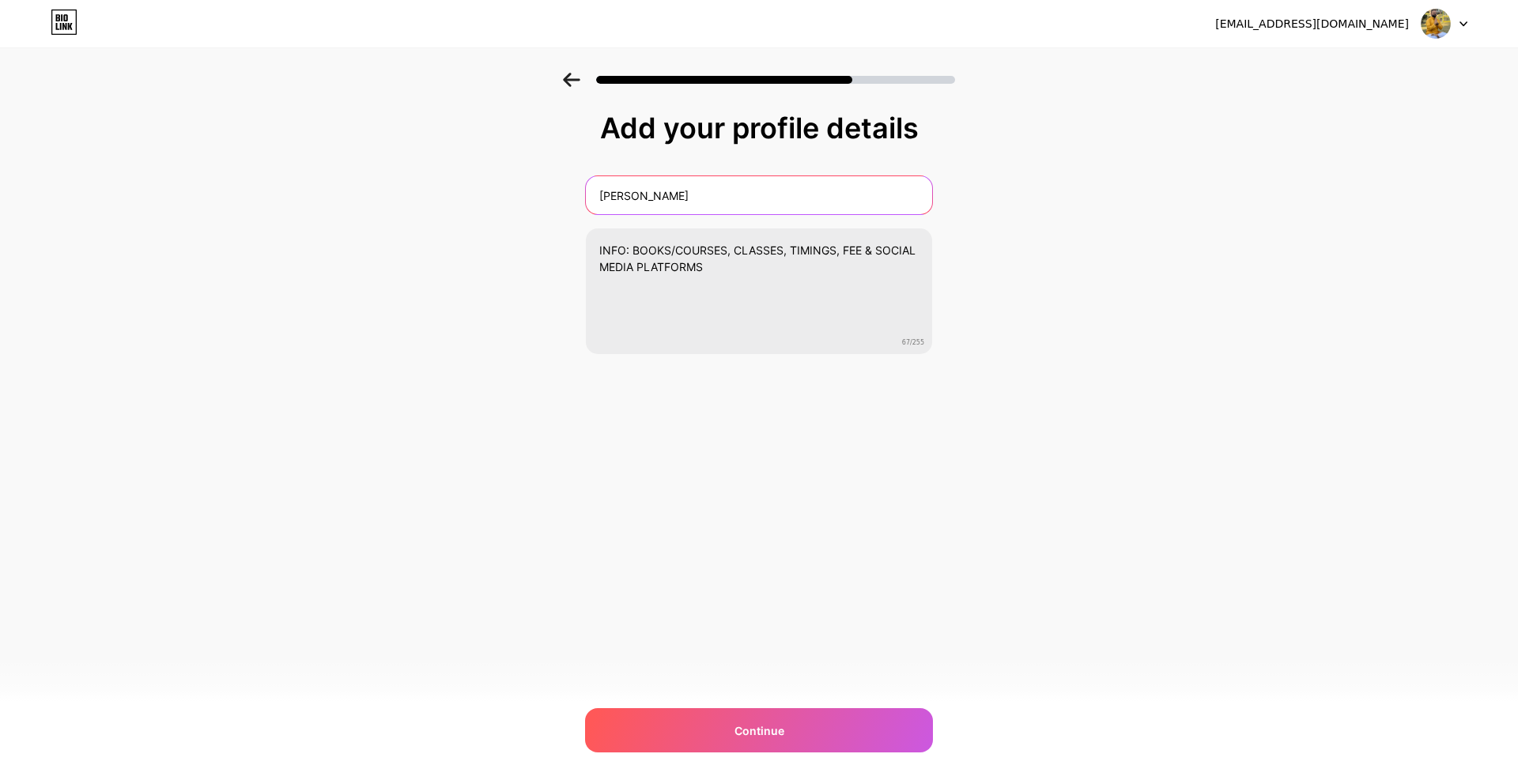
click at [600, 199] on input "[PERSON_NAME]" at bounding box center [759, 195] width 346 height 38
click at [729, 196] on input "AUTHOR [PERSON_NAME]" at bounding box center [759, 195] width 350 height 38
drag, startPoint x: 714, startPoint y: 198, endPoint x: 649, endPoint y: 193, distance: 65.2
click at [649, 193] on input "AUTHOR [PERSON_NAME]" at bounding box center [759, 195] width 350 height 38
type input "AUTHOR [PERSON_NAME]"
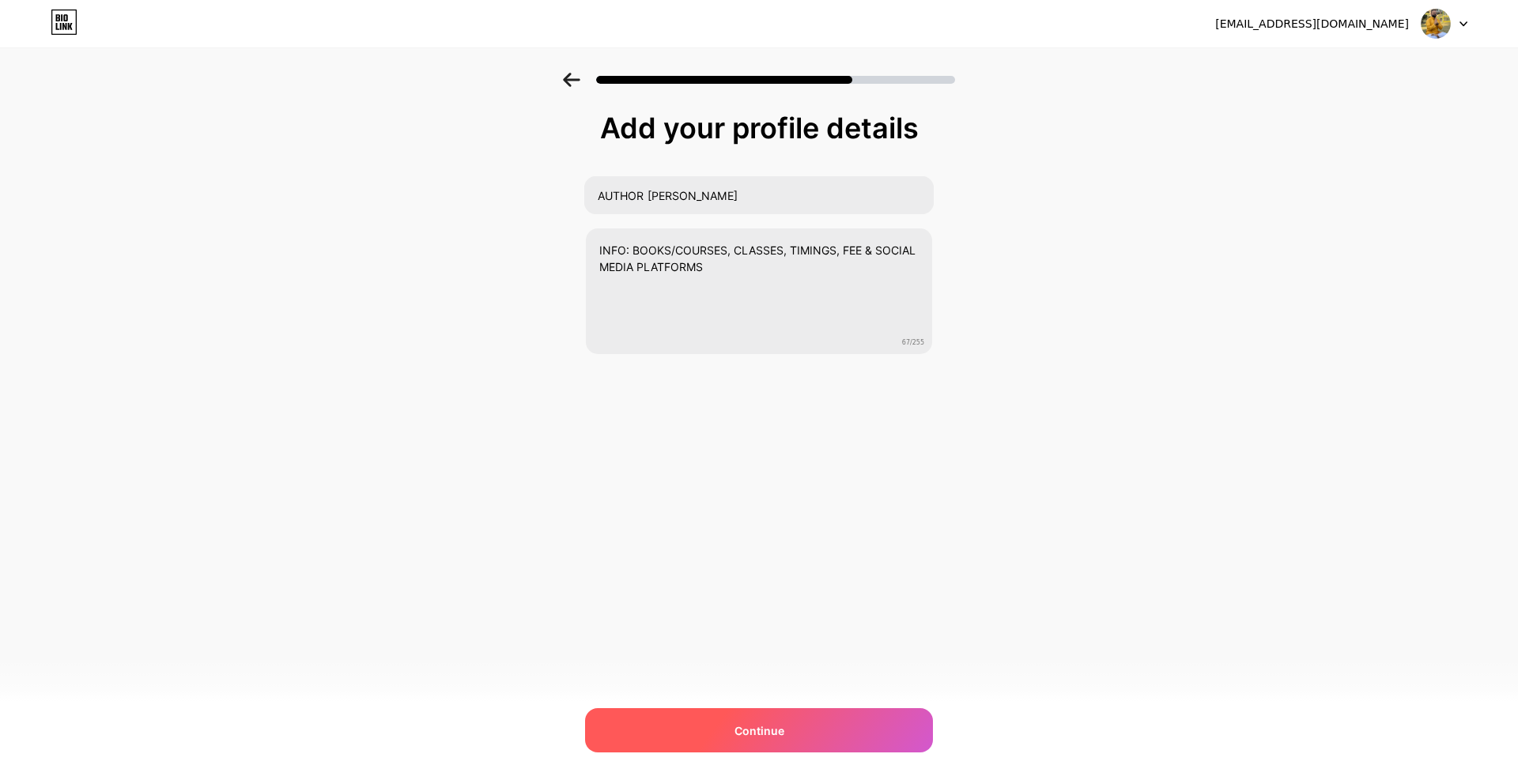
click at [762, 734] on span "Continue" at bounding box center [759, 730] width 50 height 17
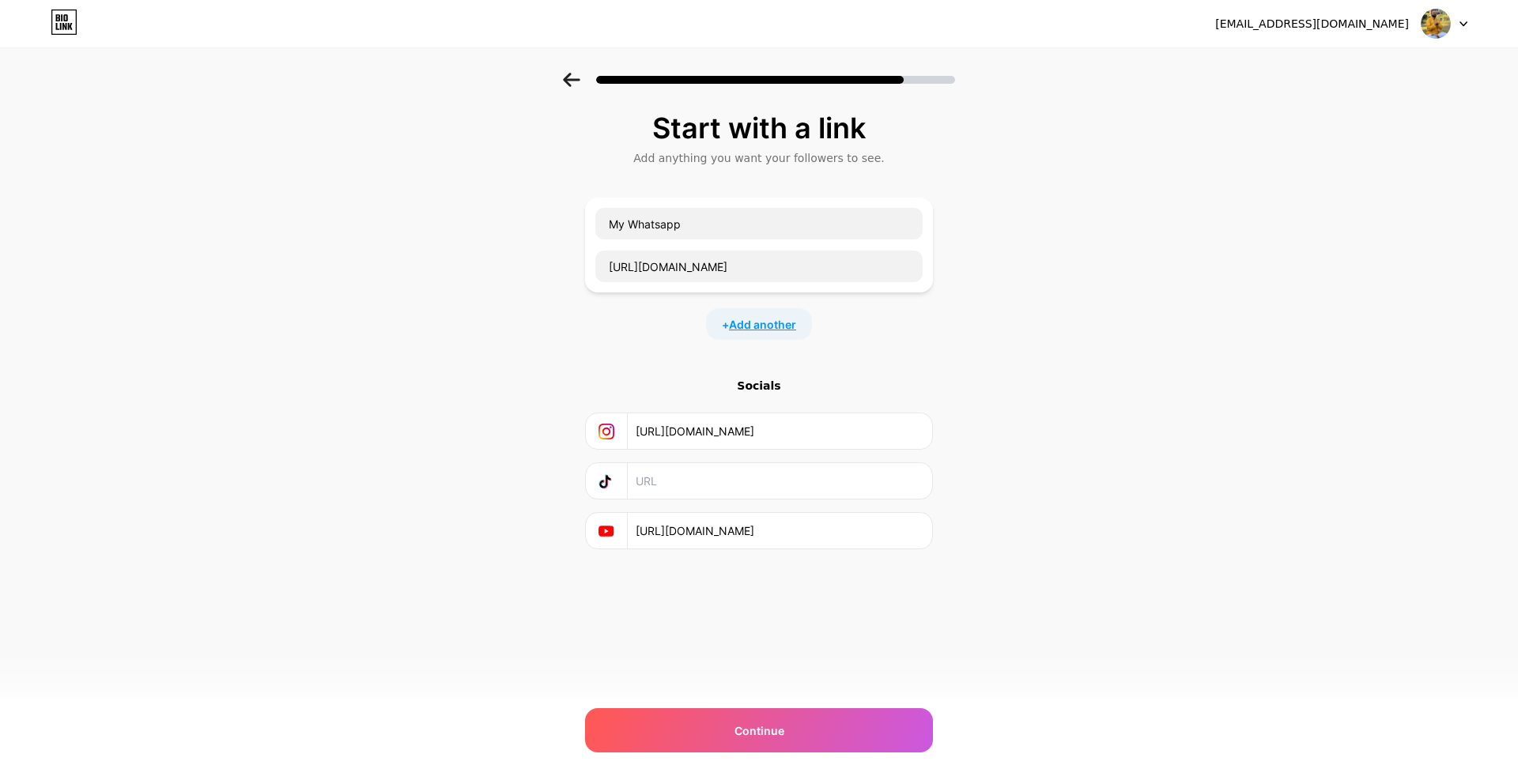
click at [759, 324] on span "Add another" at bounding box center [763, 324] width 67 height 17
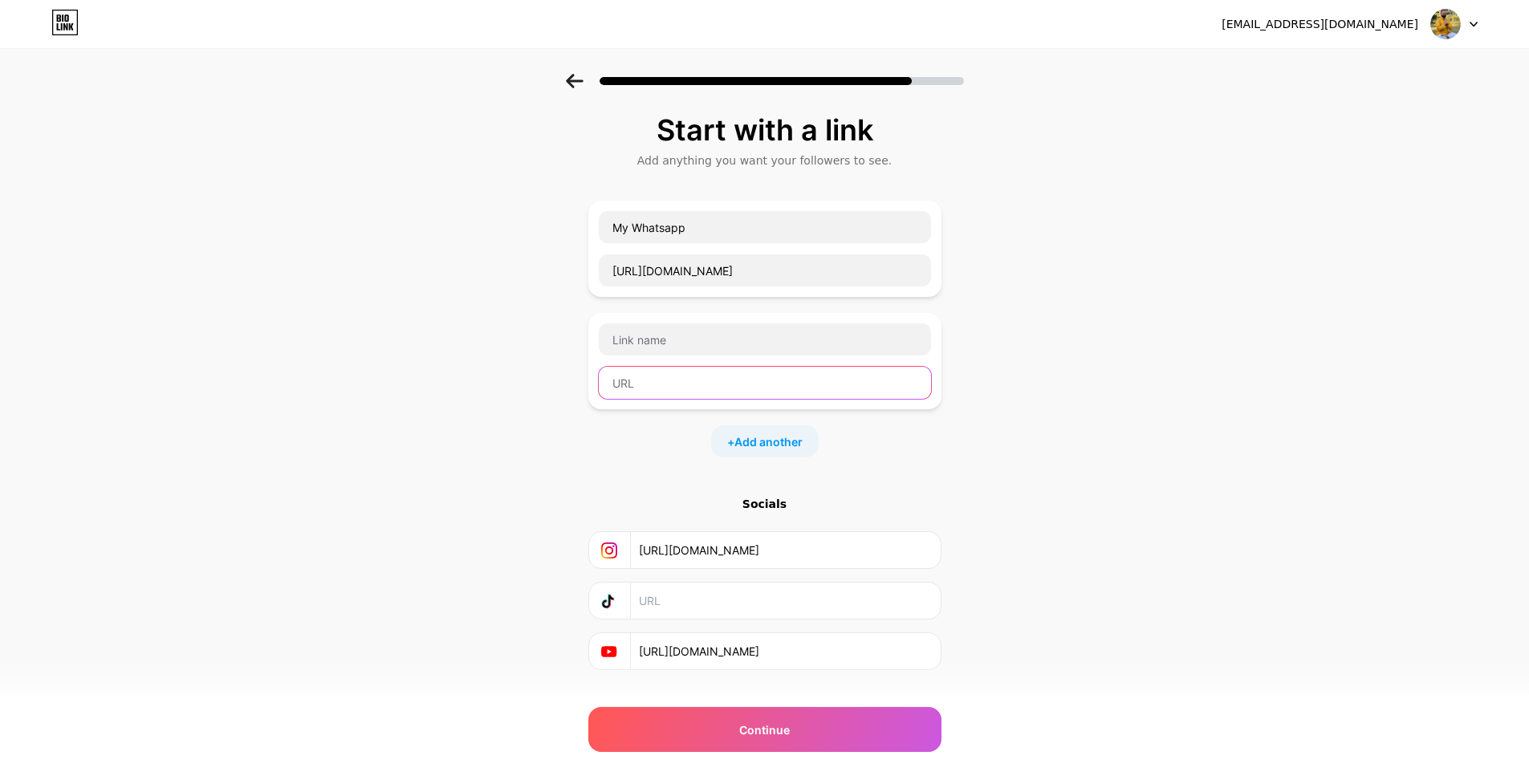
click at [655, 385] on input "text" at bounding box center [765, 383] width 333 height 32
paste input "[URL][DOMAIN_NAME]"
type input "[URL][DOMAIN_NAME]"
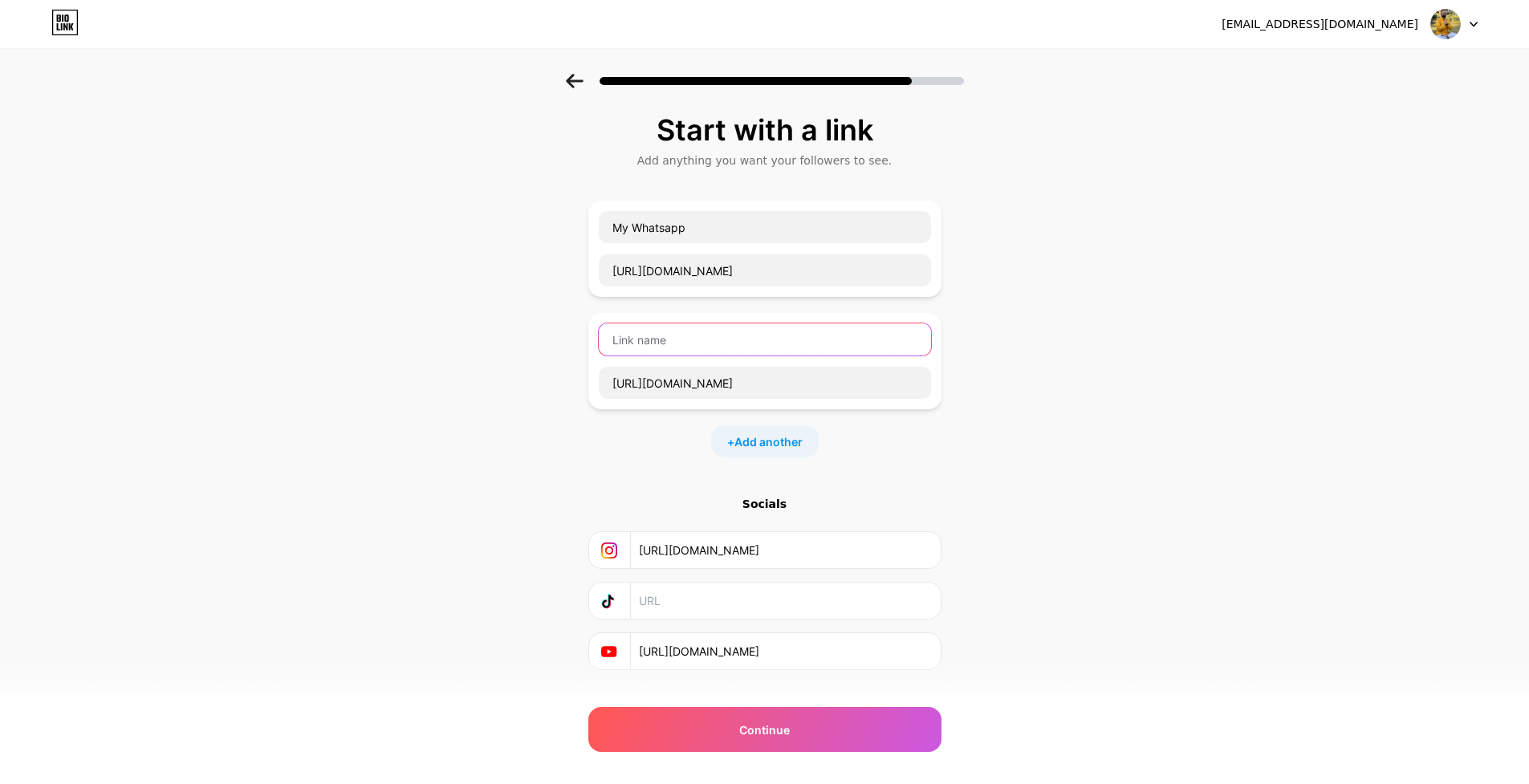
click at [656, 338] on input "text" at bounding box center [765, 340] width 333 height 32
type input "Website"
click at [1121, 487] on div "Start with a link Add anything you want your followers to see. My Whatsapp [URL…" at bounding box center [764, 412] width 1529 height 677
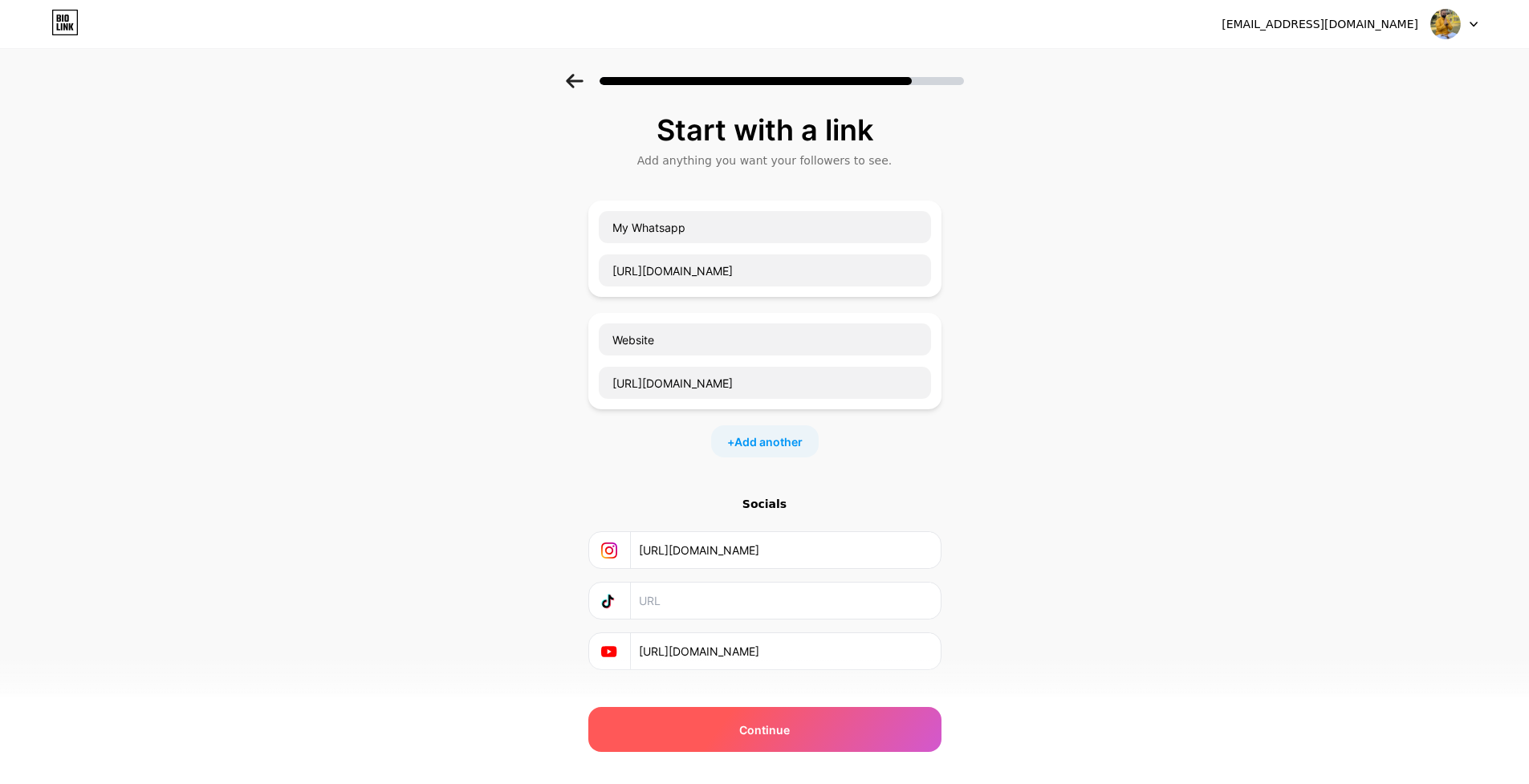
click at [824, 727] on div "Continue" at bounding box center [764, 729] width 353 height 45
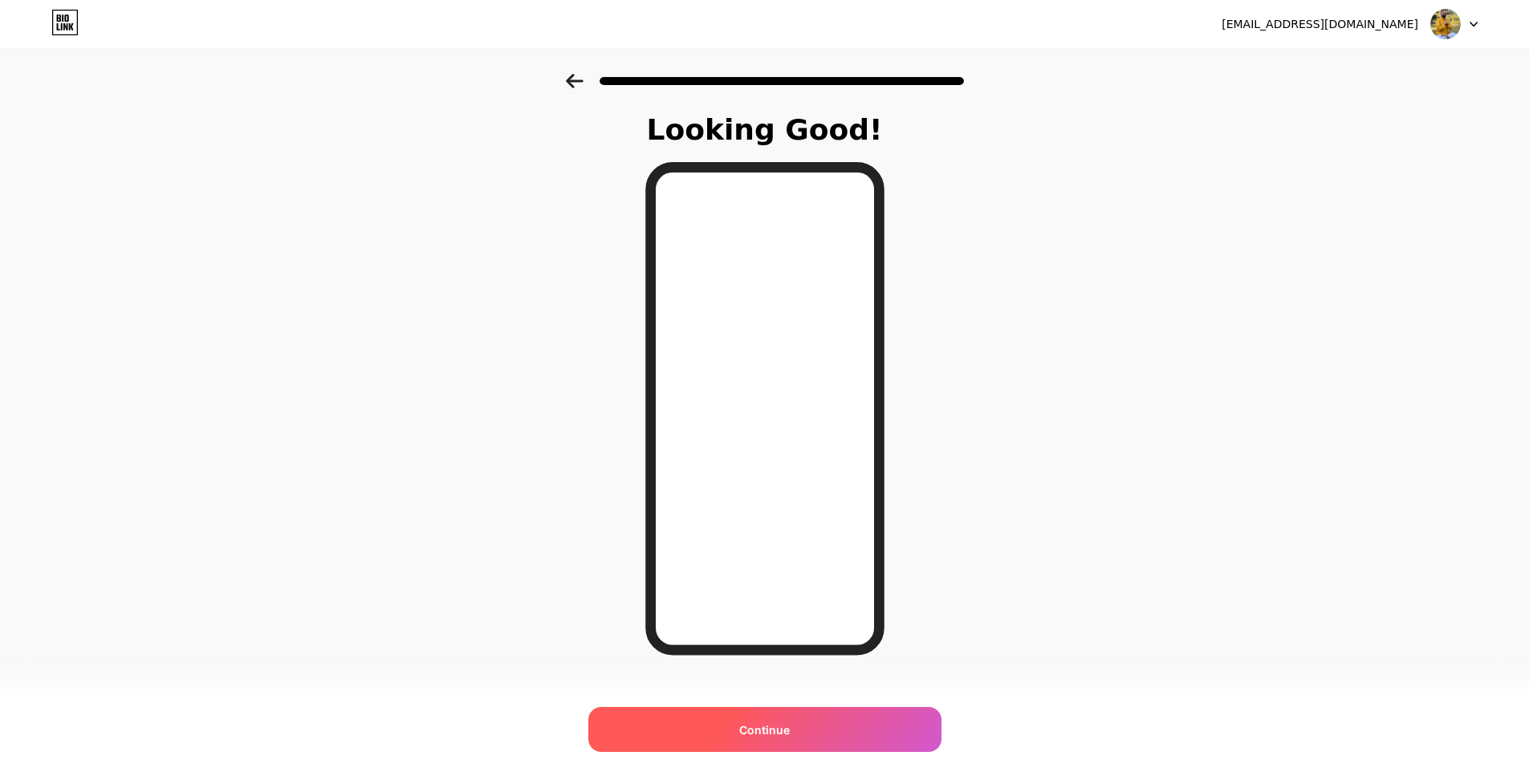
click at [856, 739] on div "Continue" at bounding box center [764, 729] width 353 height 45
